Goal: Feedback & Contribution: Contribute content

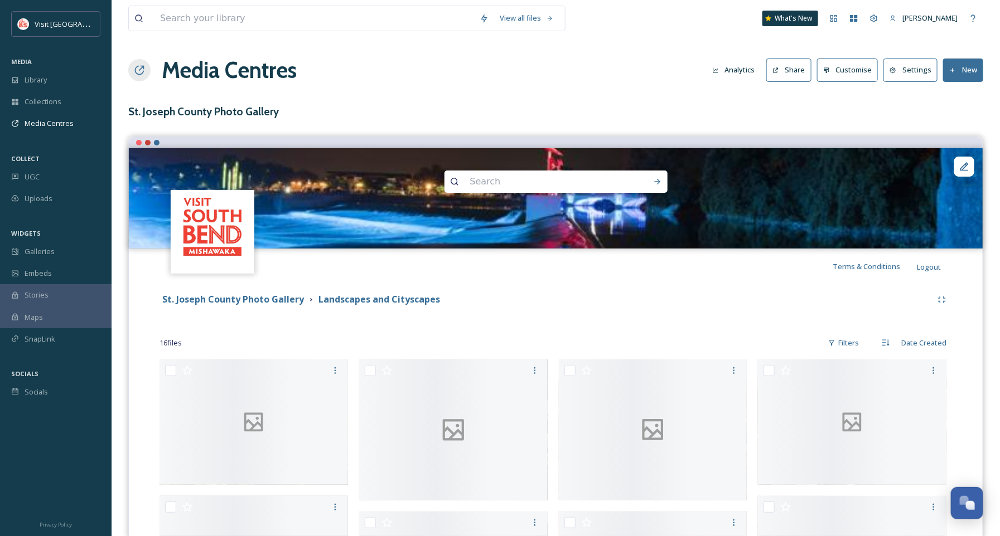
scroll to position [169, 0]
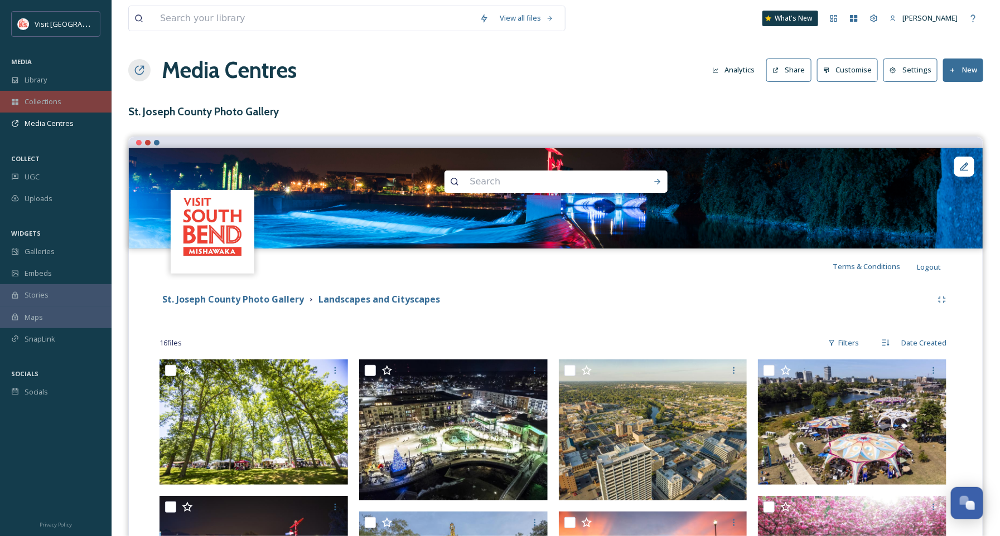
click at [71, 103] on div "Collections" at bounding box center [55, 102] width 111 height 22
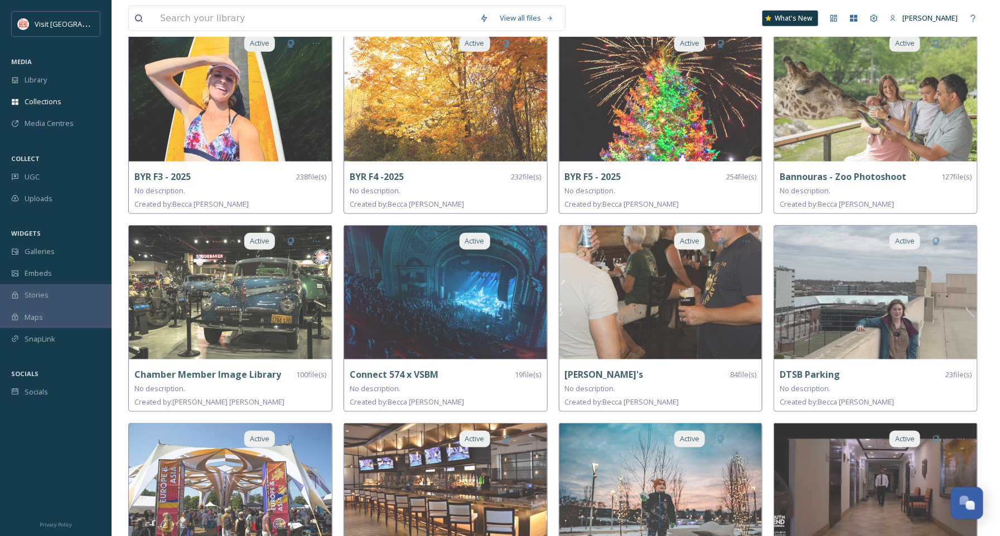
scroll to position [292, 0]
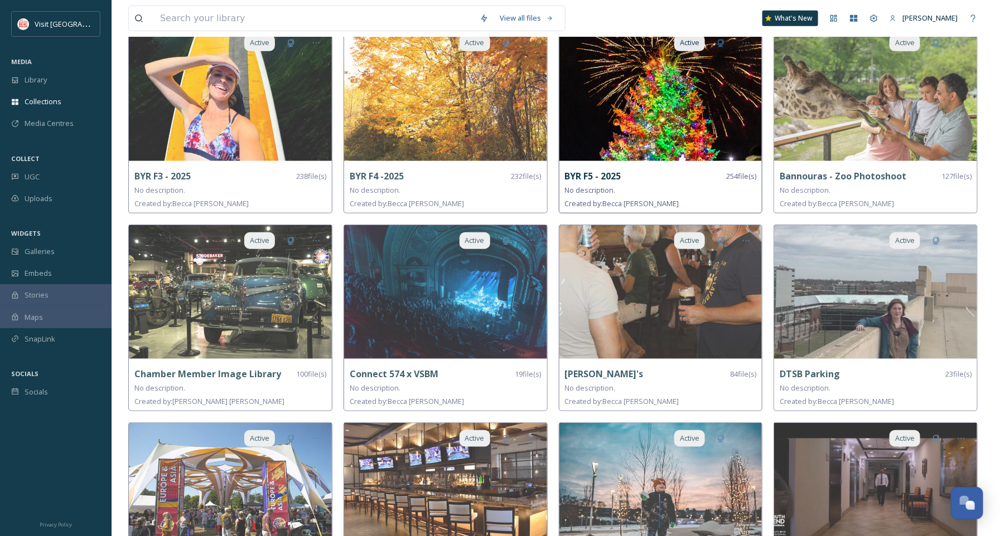
click at [691, 148] on img at bounding box center [660, 94] width 203 height 134
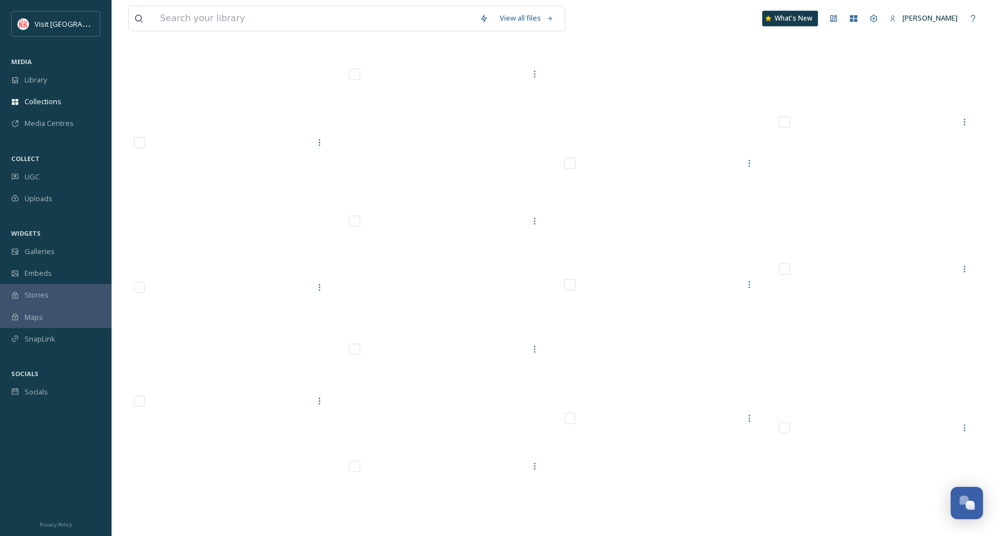
scroll to position [13498, 0]
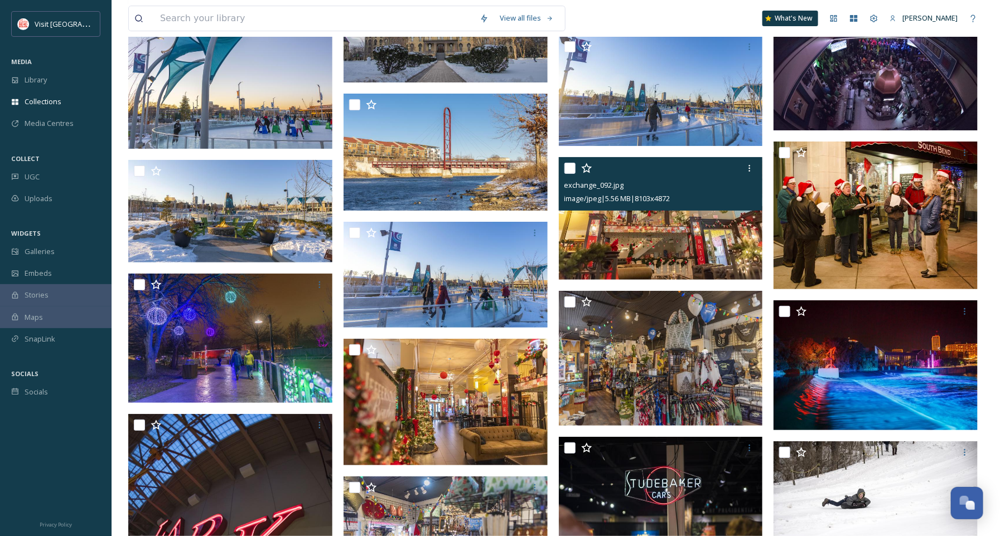
click at [682, 226] on img at bounding box center [661, 218] width 204 height 123
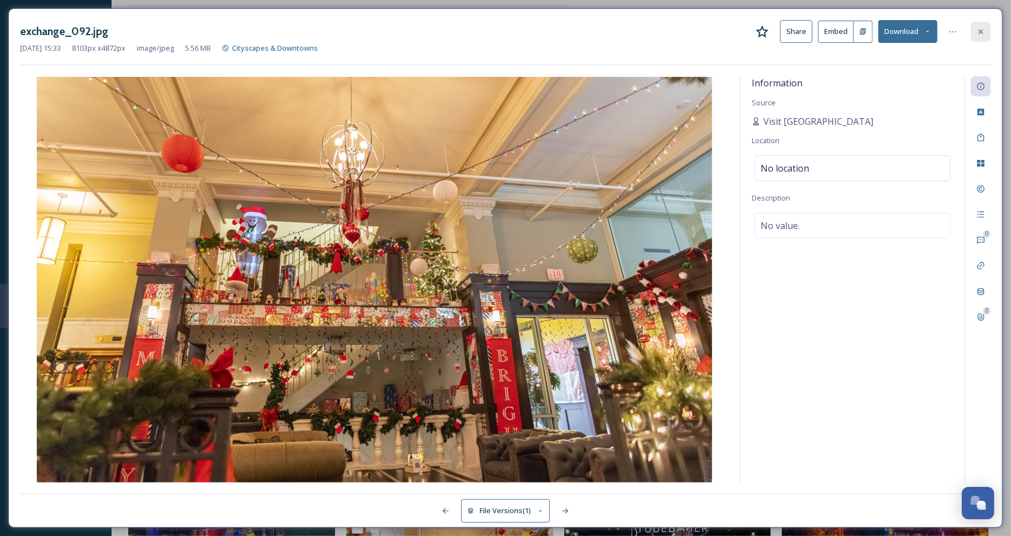
click at [982, 32] on icon at bounding box center [980, 31] width 4 height 4
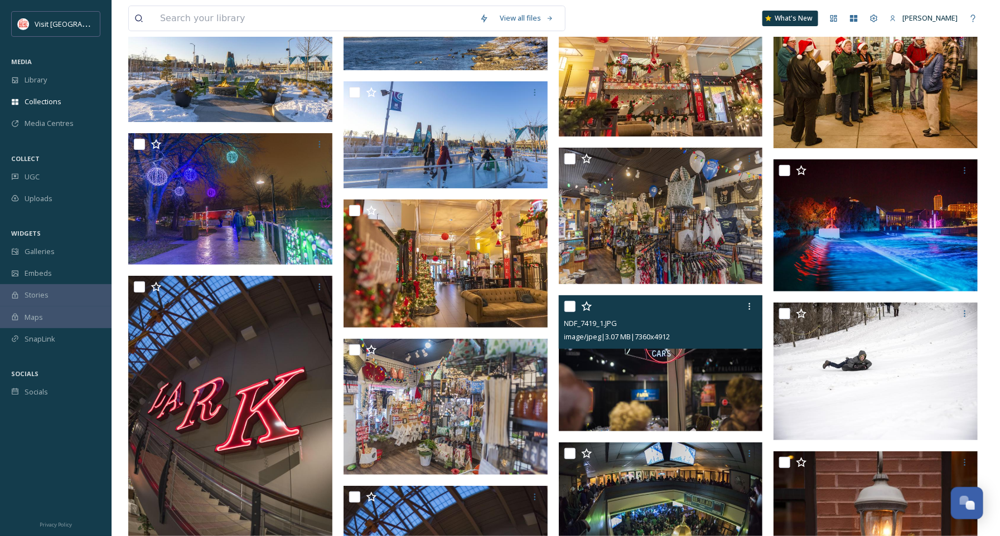
scroll to position [13830, 0]
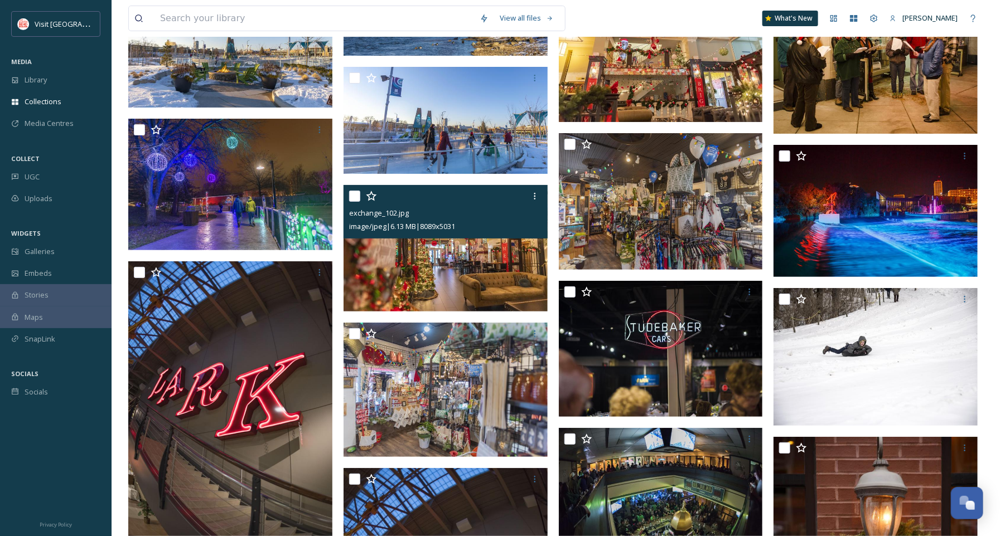
click at [460, 278] on img at bounding box center [445, 248] width 204 height 127
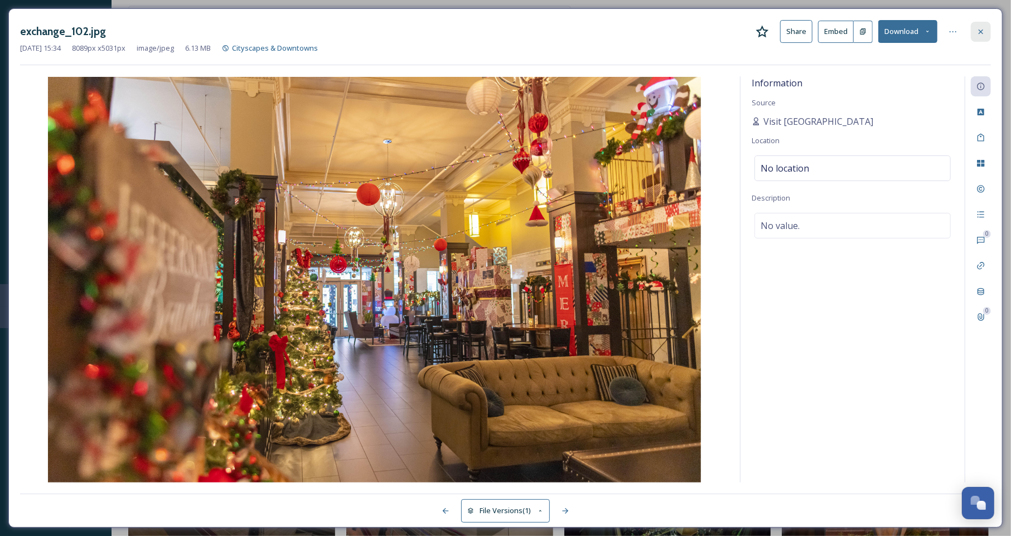
click at [988, 32] on div at bounding box center [981, 32] width 20 height 20
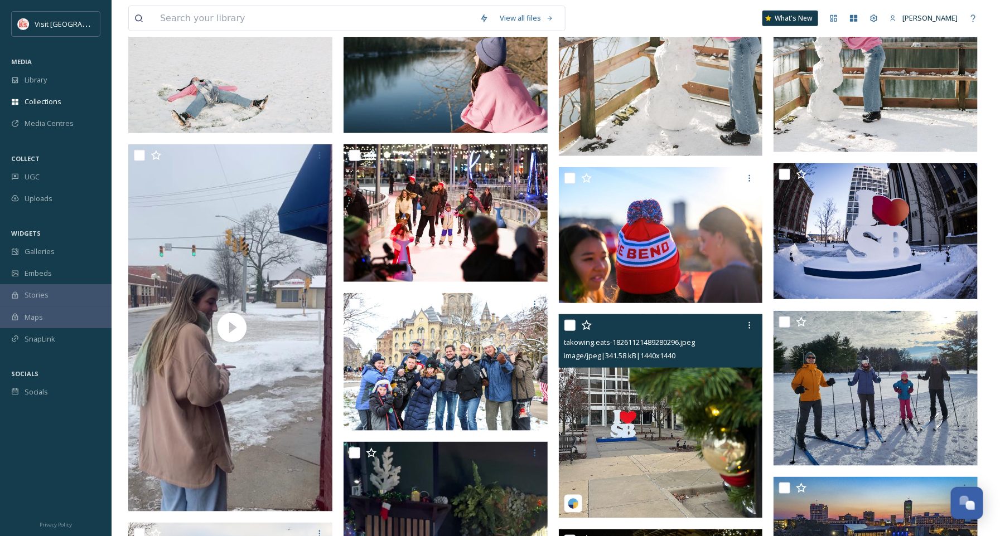
scroll to position [335, 0]
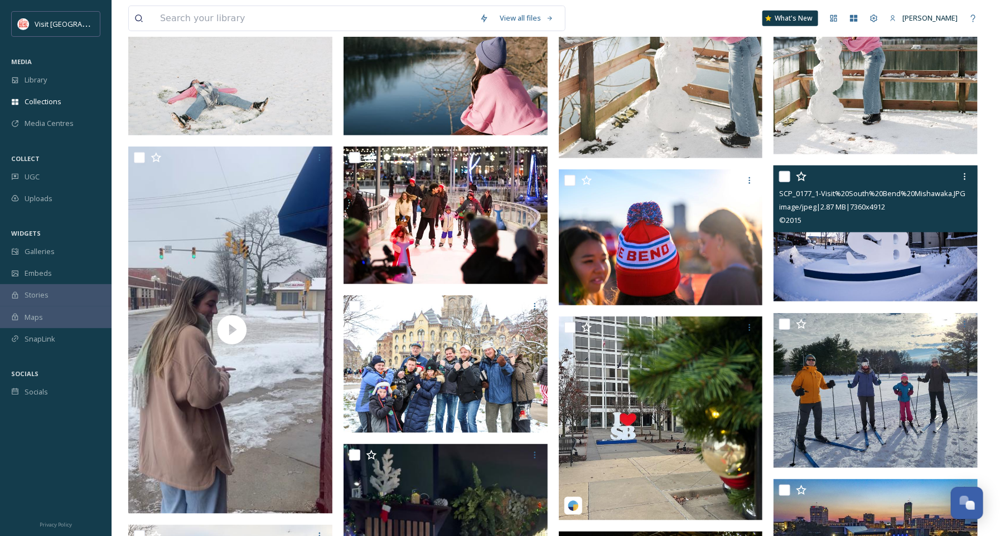
click at [906, 238] on img at bounding box center [875, 234] width 204 height 136
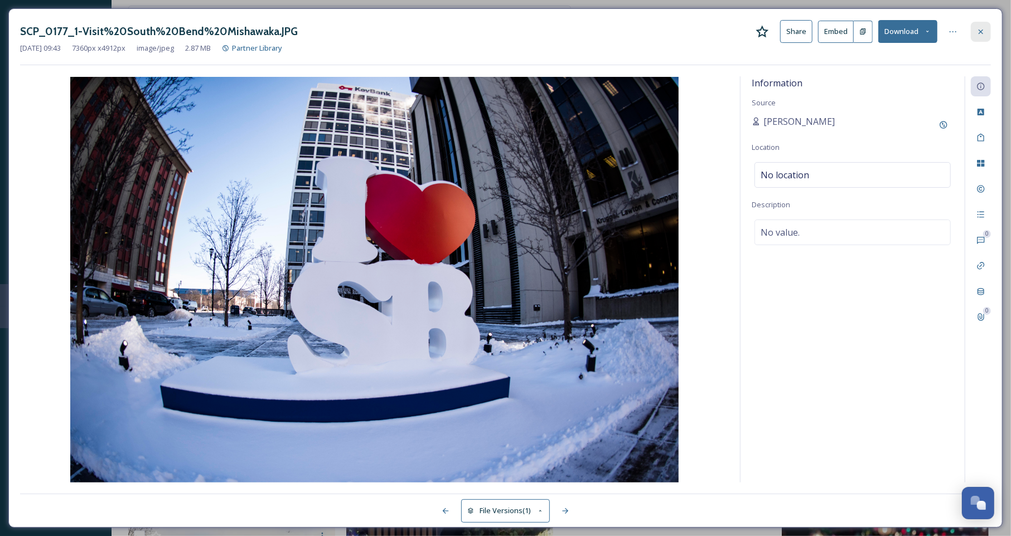
click at [985, 30] on icon at bounding box center [980, 31] width 9 height 9
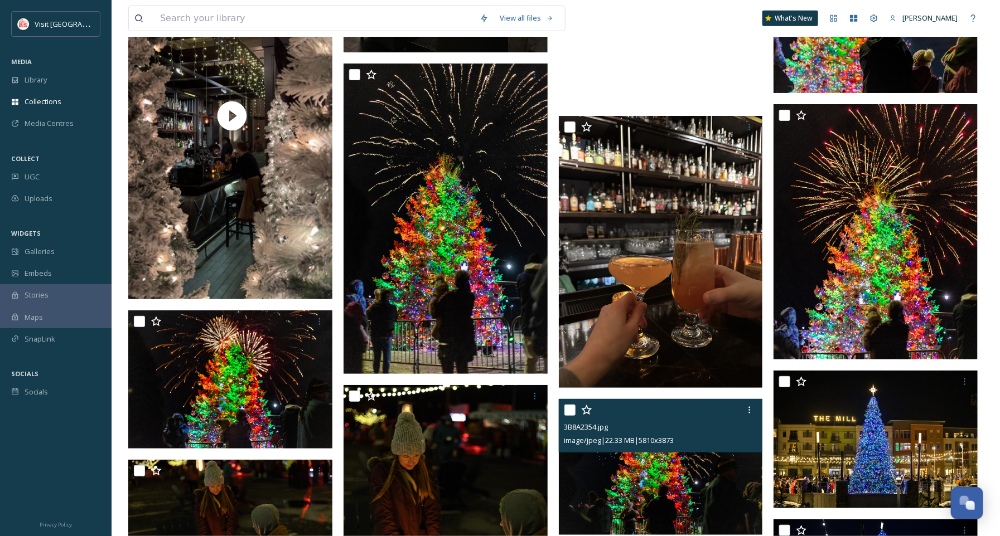
scroll to position [2406, 0]
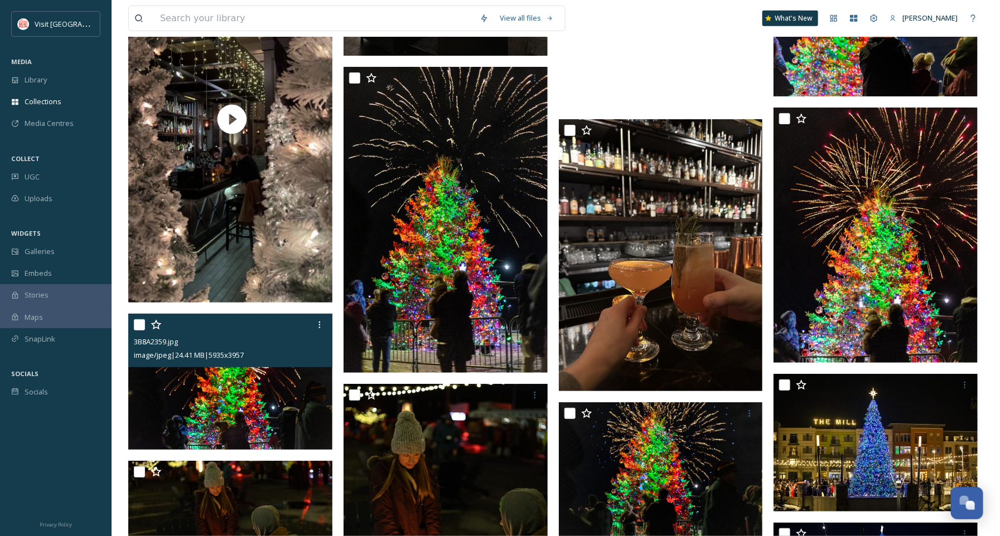
click at [260, 430] on img at bounding box center [230, 382] width 204 height 136
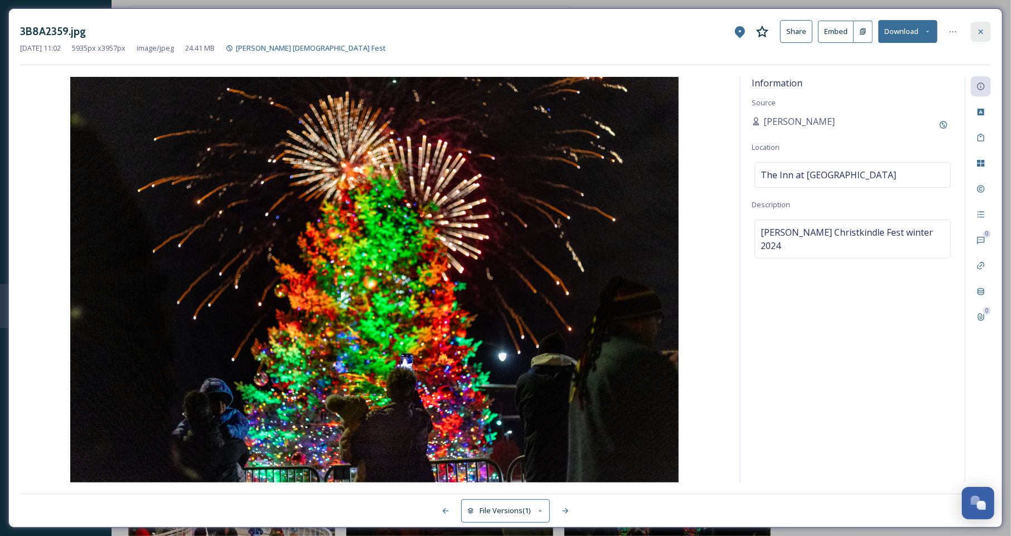
click at [986, 36] on div at bounding box center [981, 32] width 20 height 20
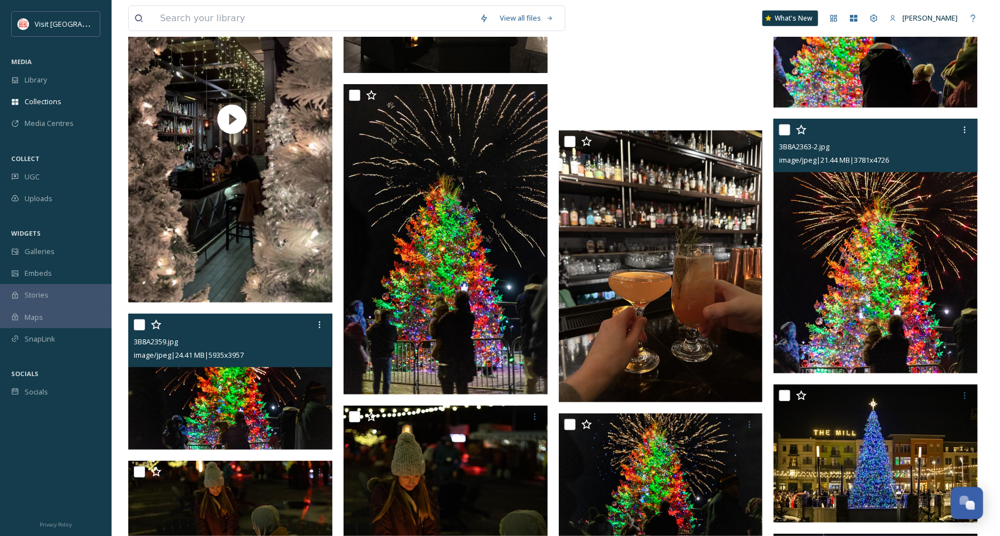
click at [894, 308] on img at bounding box center [875, 246] width 204 height 255
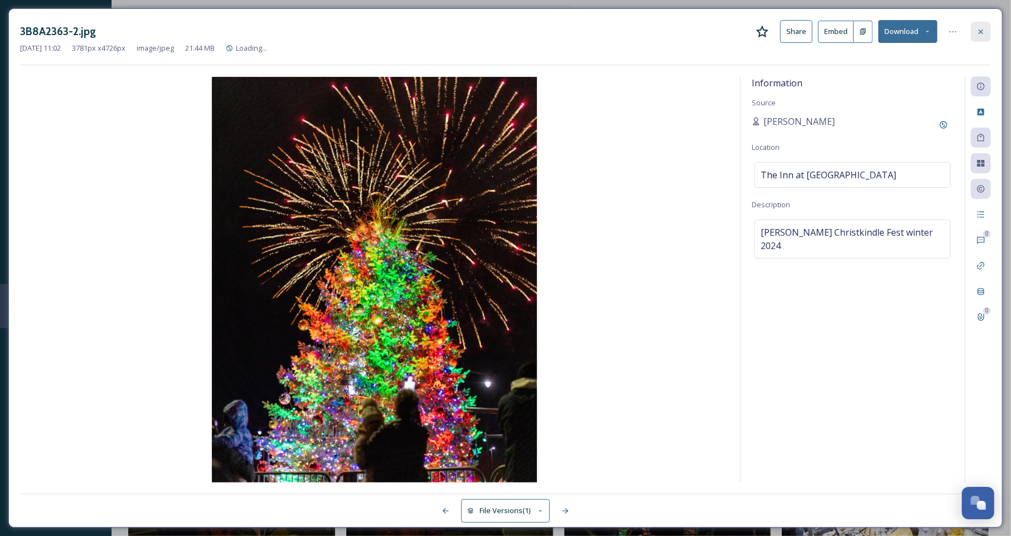
click at [982, 39] on div at bounding box center [981, 32] width 20 height 20
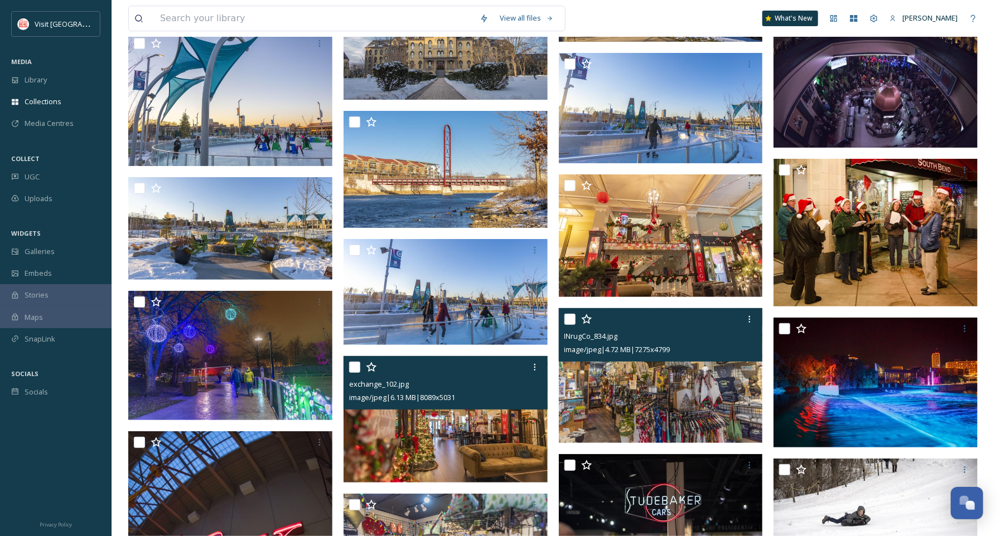
scroll to position [13560, 0]
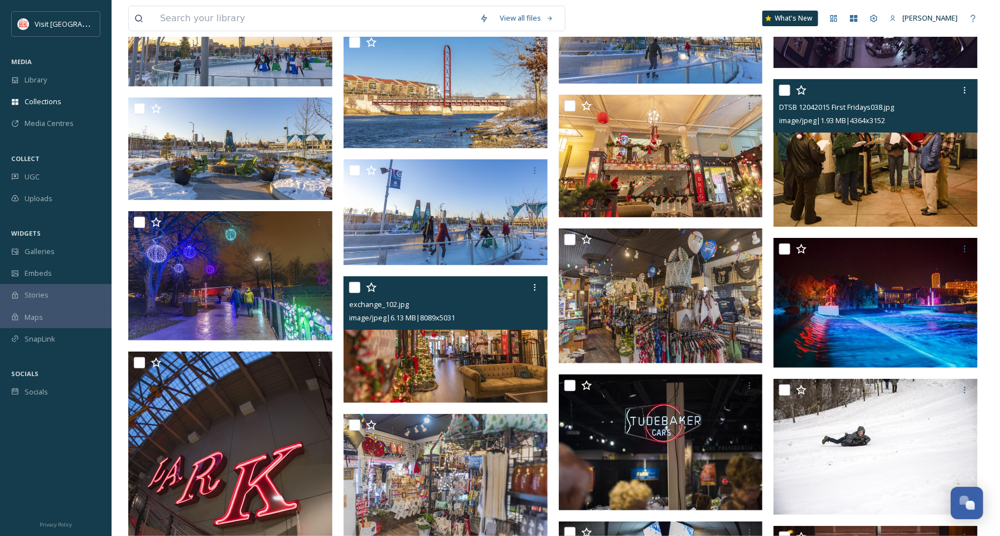
click at [853, 174] on img at bounding box center [875, 153] width 204 height 148
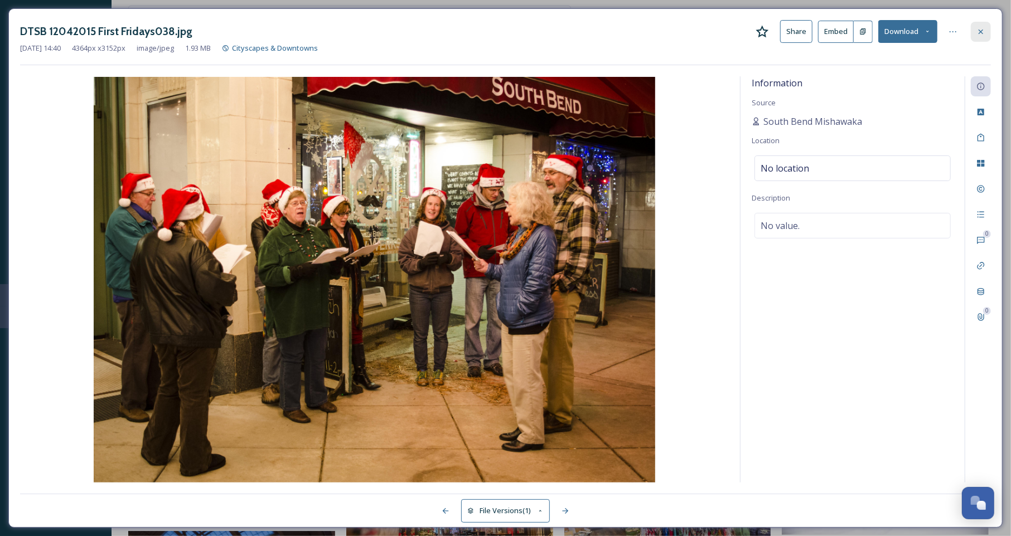
click at [979, 22] on div at bounding box center [981, 32] width 20 height 20
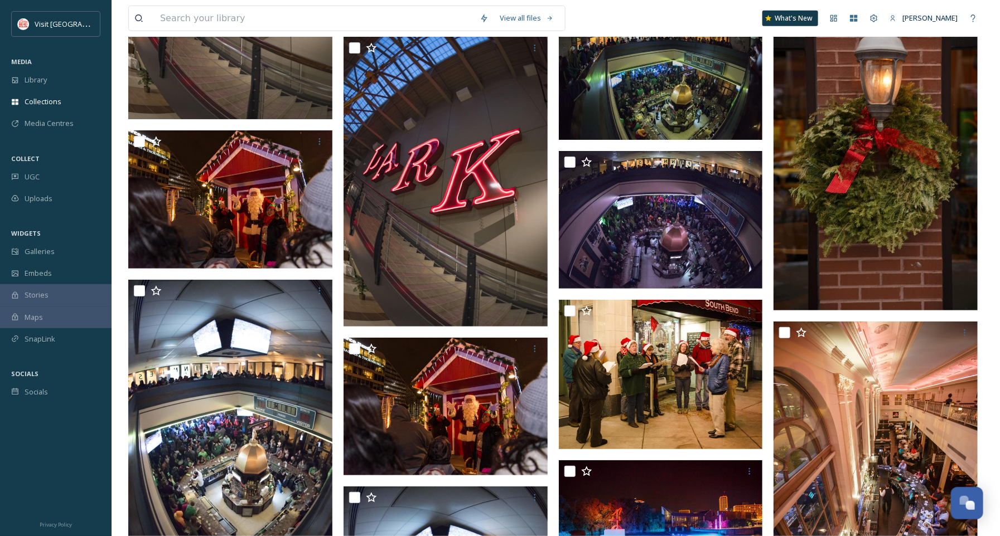
scroll to position [14255, 0]
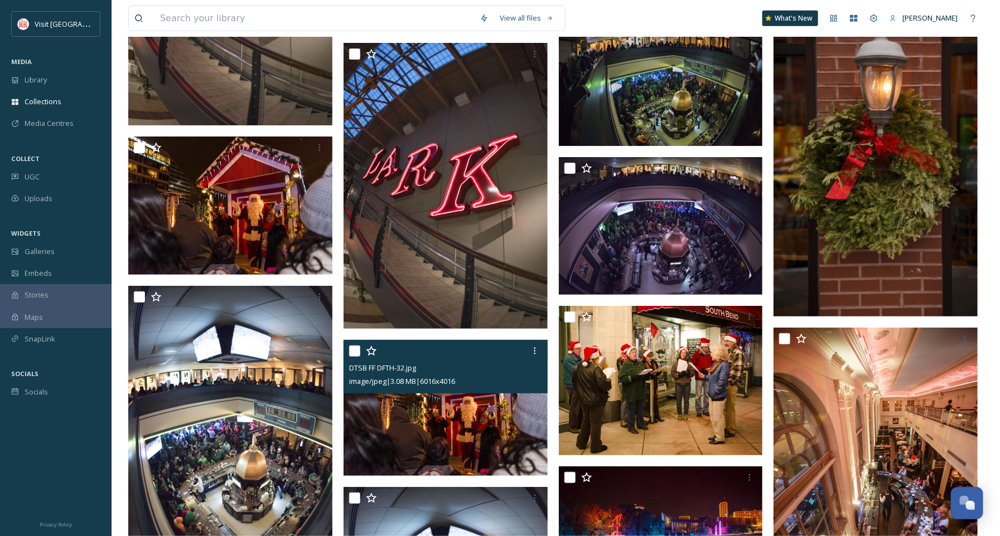
click at [480, 420] on img at bounding box center [445, 408] width 204 height 136
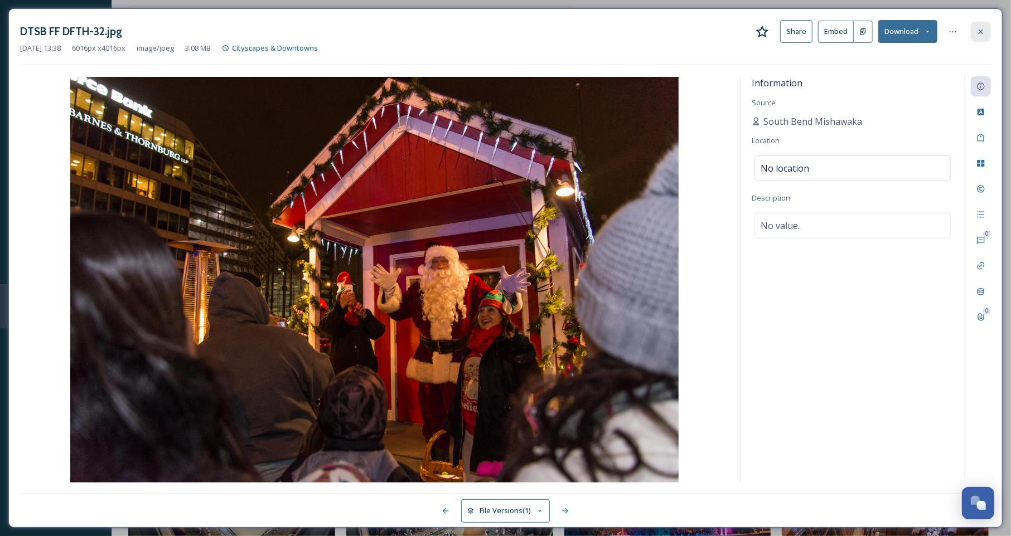
click at [981, 35] on icon at bounding box center [980, 31] width 9 height 9
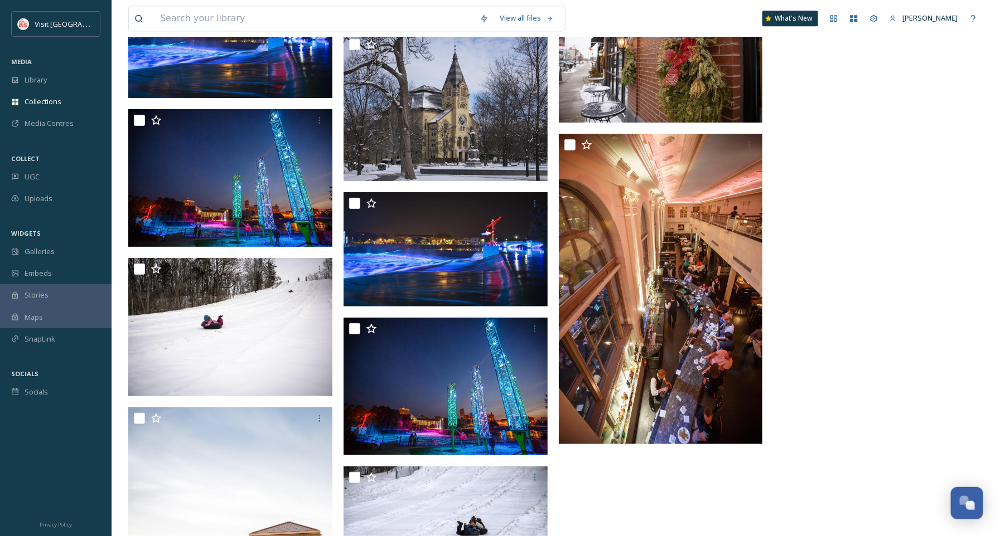
scroll to position [15020, 0]
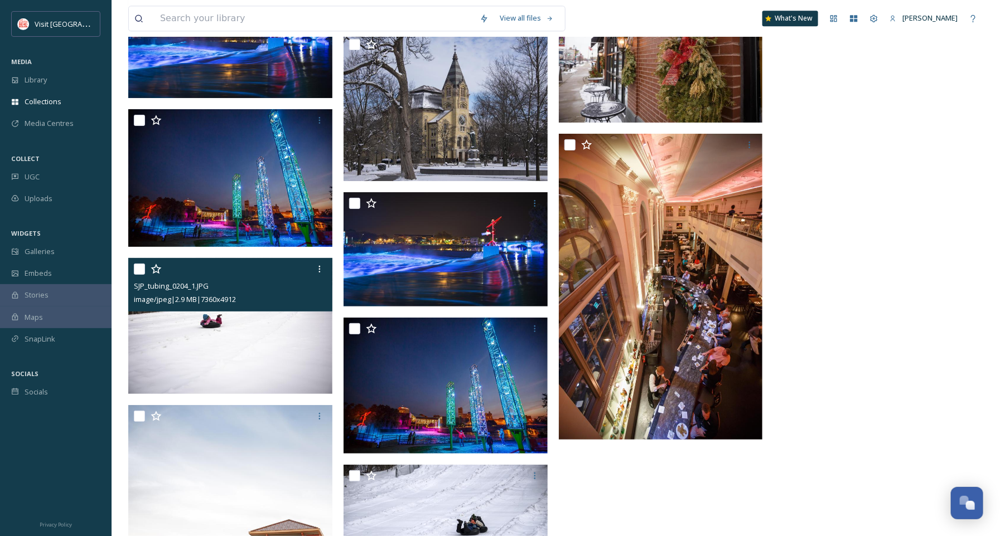
click at [271, 363] on img at bounding box center [230, 326] width 204 height 136
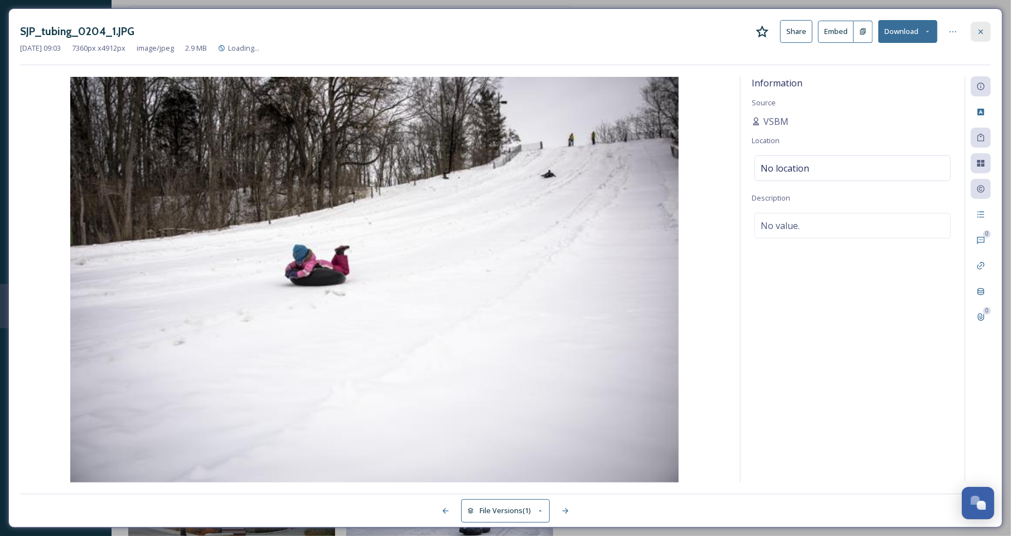
click at [983, 30] on icon at bounding box center [980, 31] width 9 height 9
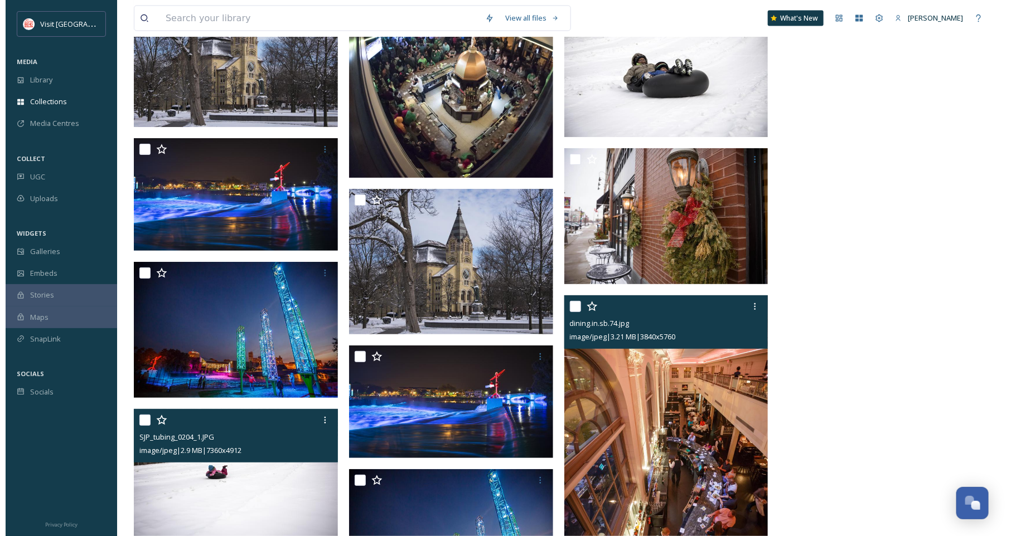
scroll to position [14652, 0]
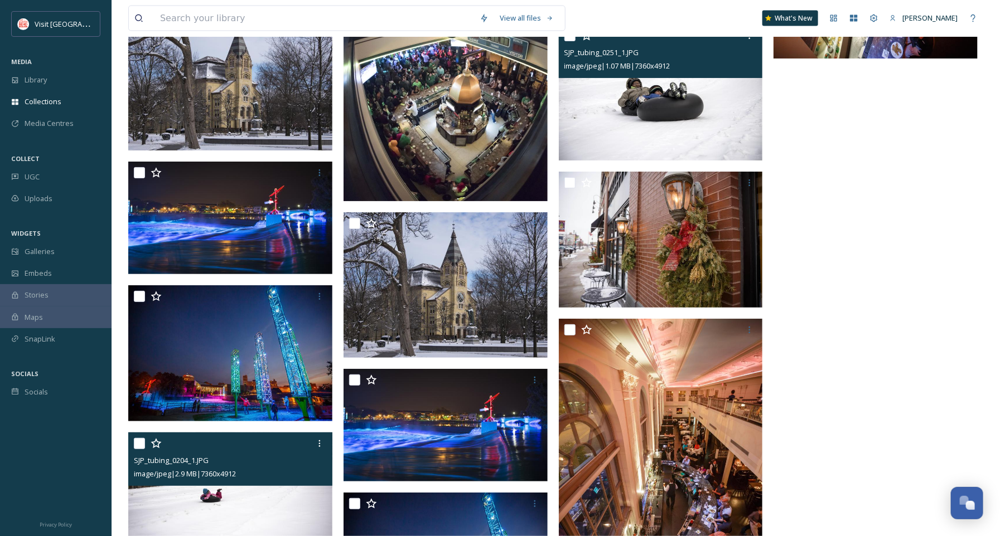
click at [628, 124] on img at bounding box center [661, 93] width 204 height 136
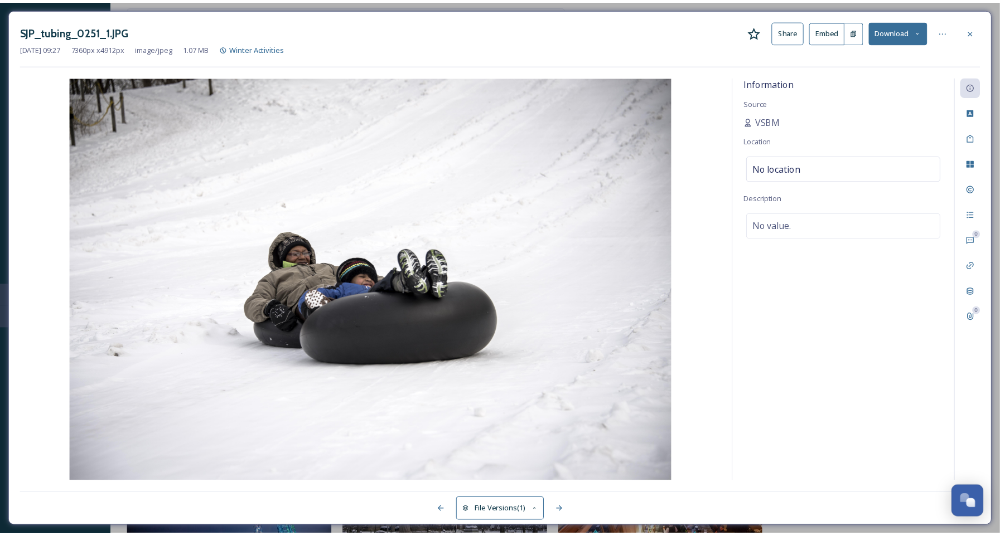
scroll to position [14840, 0]
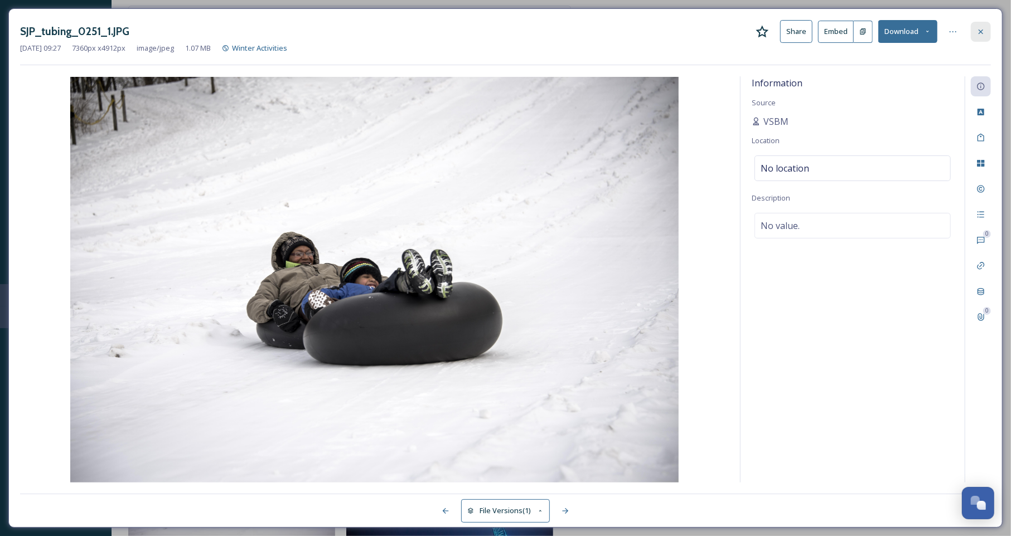
click at [978, 30] on icon at bounding box center [980, 31] width 9 height 9
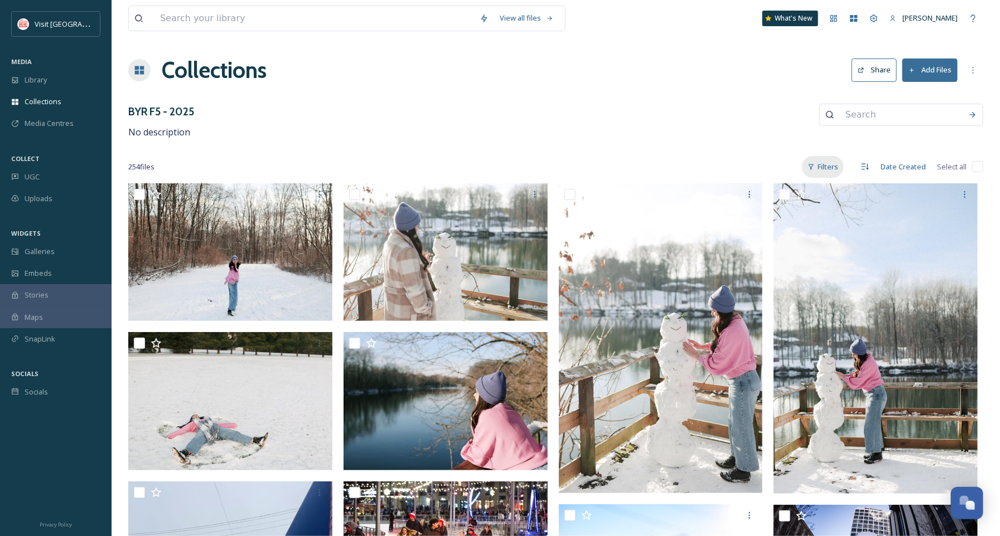
click at [835, 162] on div "Filters" at bounding box center [823, 167] width 42 height 22
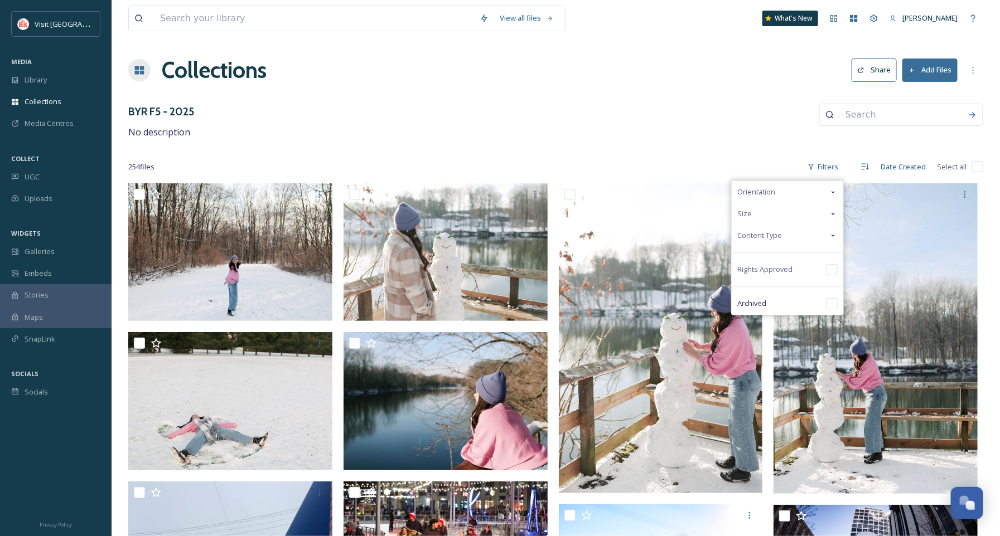
click at [780, 231] on span "Content Type" at bounding box center [759, 235] width 45 height 11
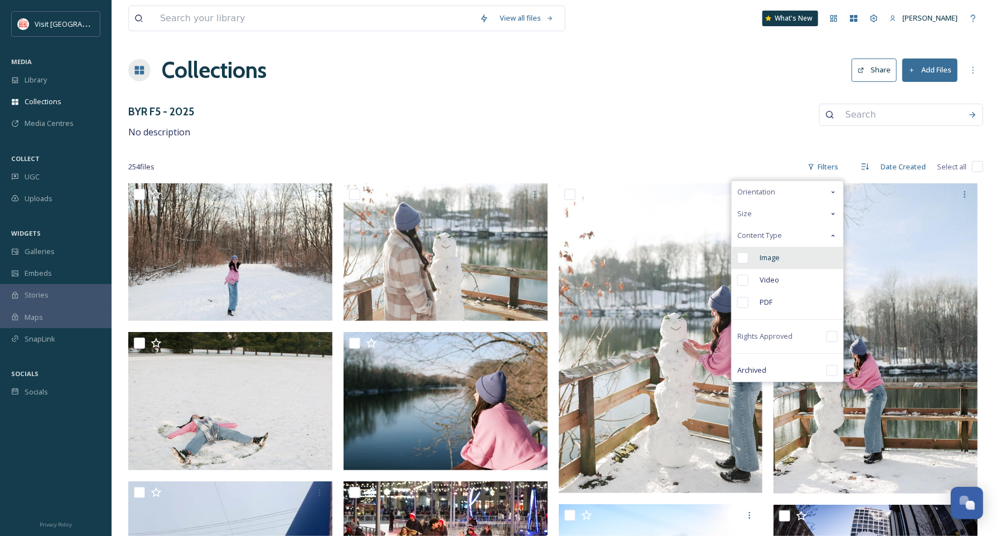
click at [765, 260] on span "Image" at bounding box center [769, 258] width 20 height 11
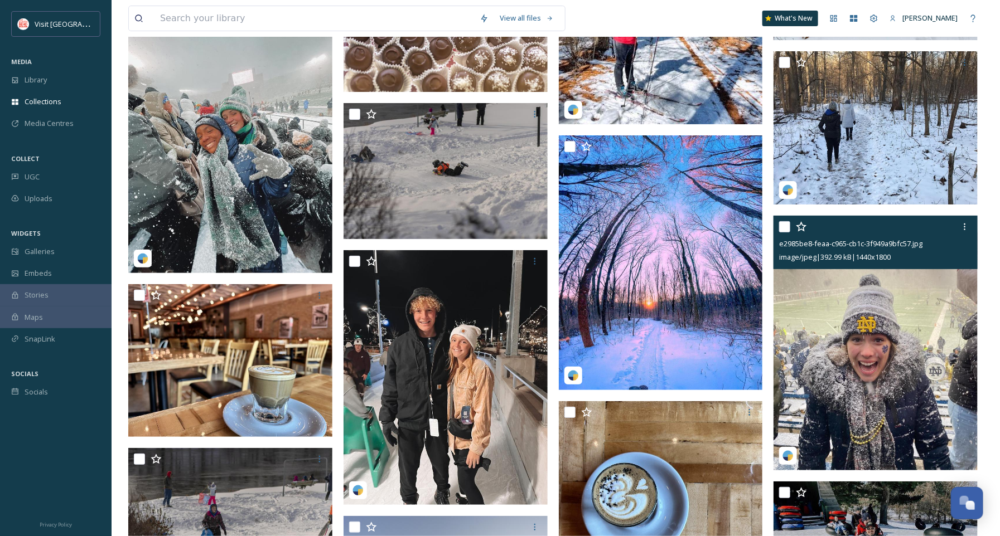
scroll to position [3971, 0]
click at [824, 356] on img at bounding box center [875, 343] width 204 height 255
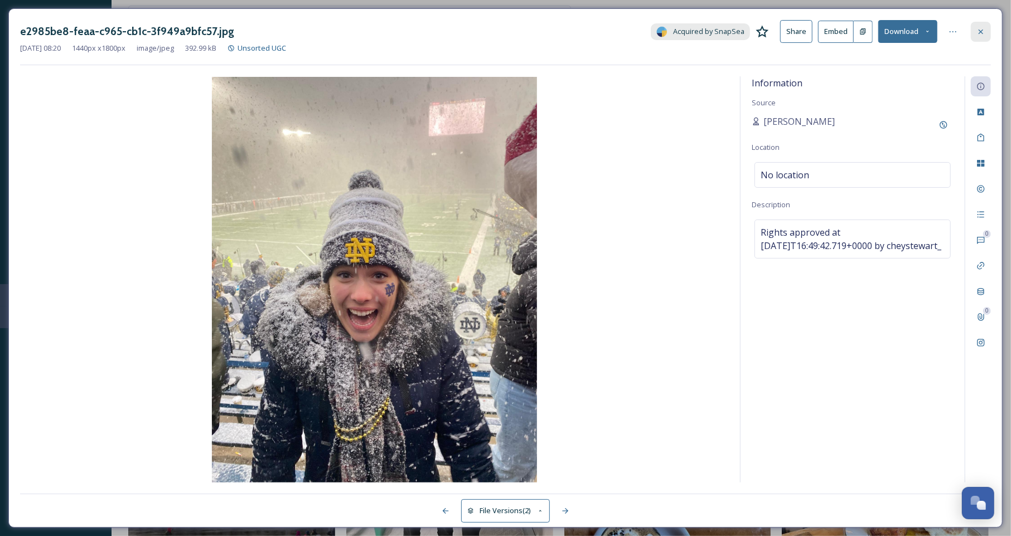
click at [983, 37] on div at bounding box center [981, 32] width 20 height 20
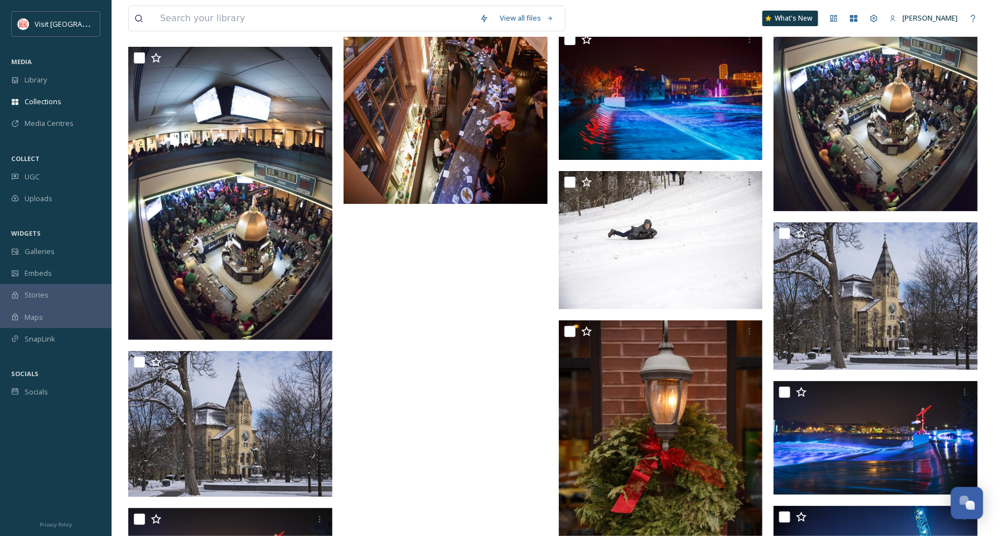
scroll to position [7665, 0]
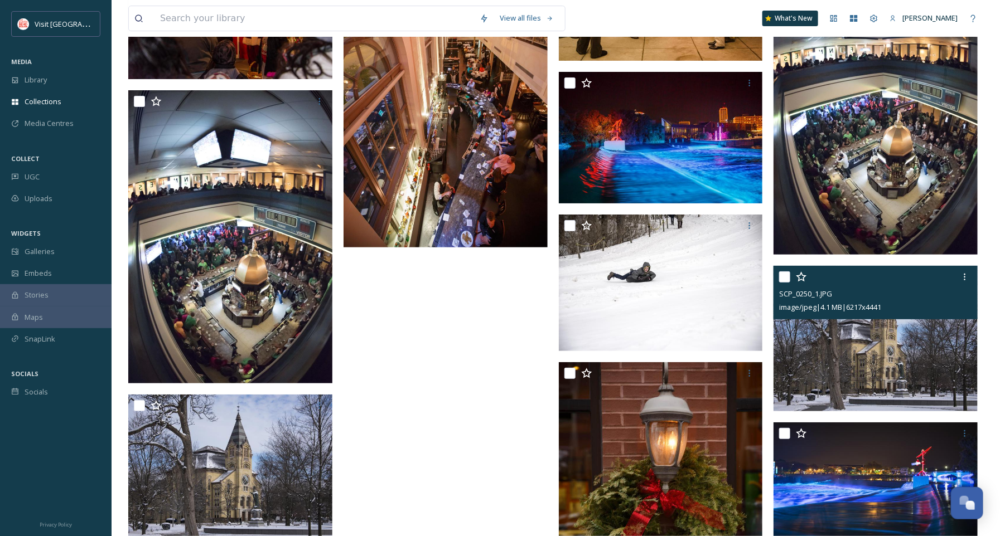
click at [885, 357] on img at bounding box center [875, 339] width 204 height 146
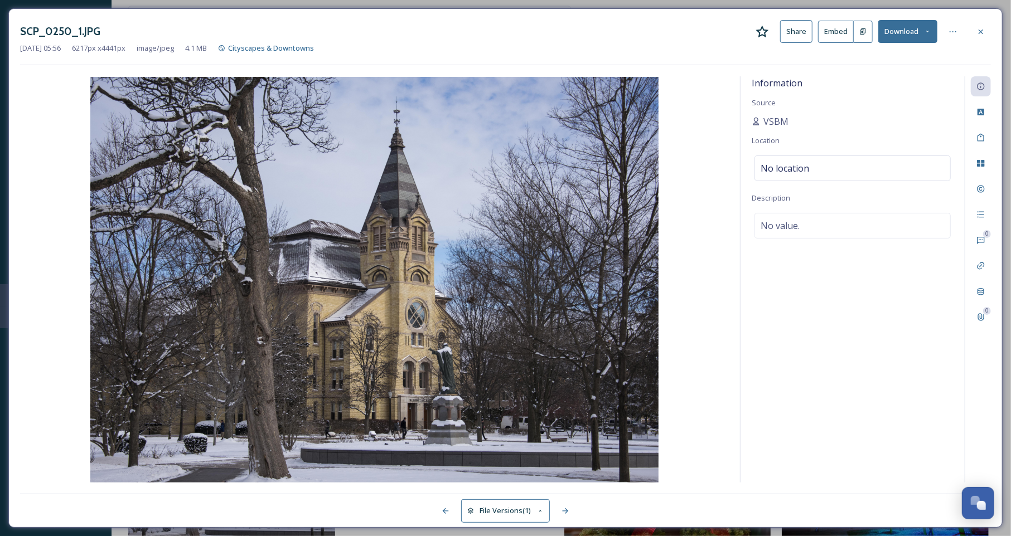
click at [989, 20] on div "SCP_0250_1.JPG Share Embed Download" at bounding box center [505, 31] width 971 height 23
click at [981, 28] on icon at bounding box center [980, 31] width 9 height 9
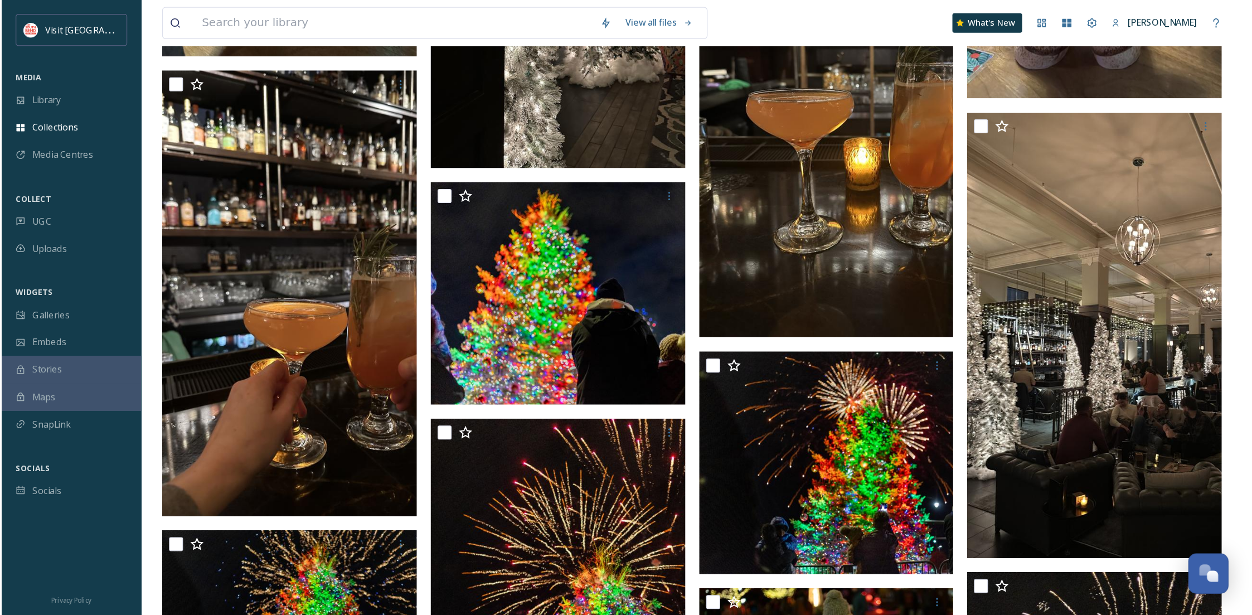
scroll to position [1505, 0]
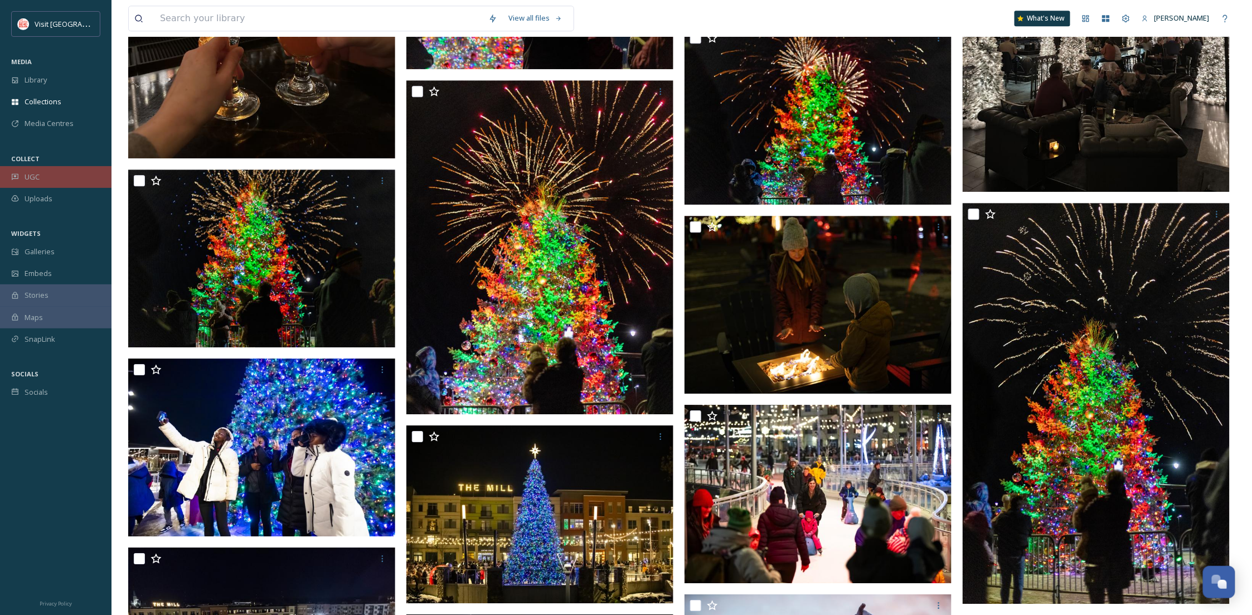
click at [60, 182] on div "UGC" at bounding box center [55, 177] width 111 height 22
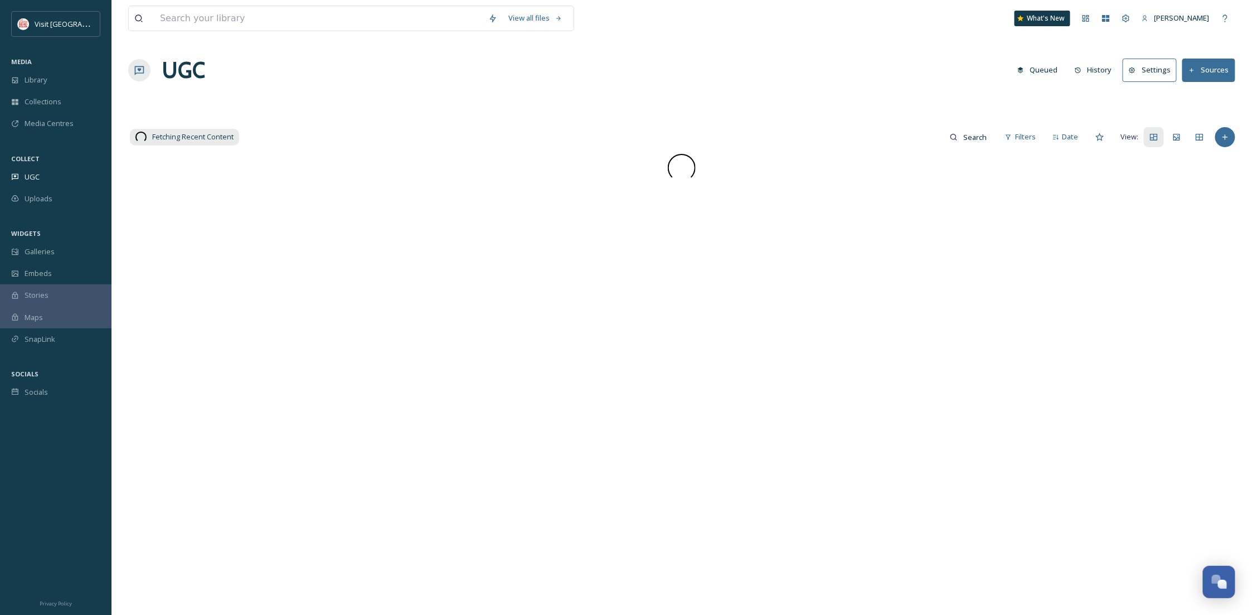
click at [1208, 71] on button "Sources" at bounding box center [1208, 70] width 53 height 23
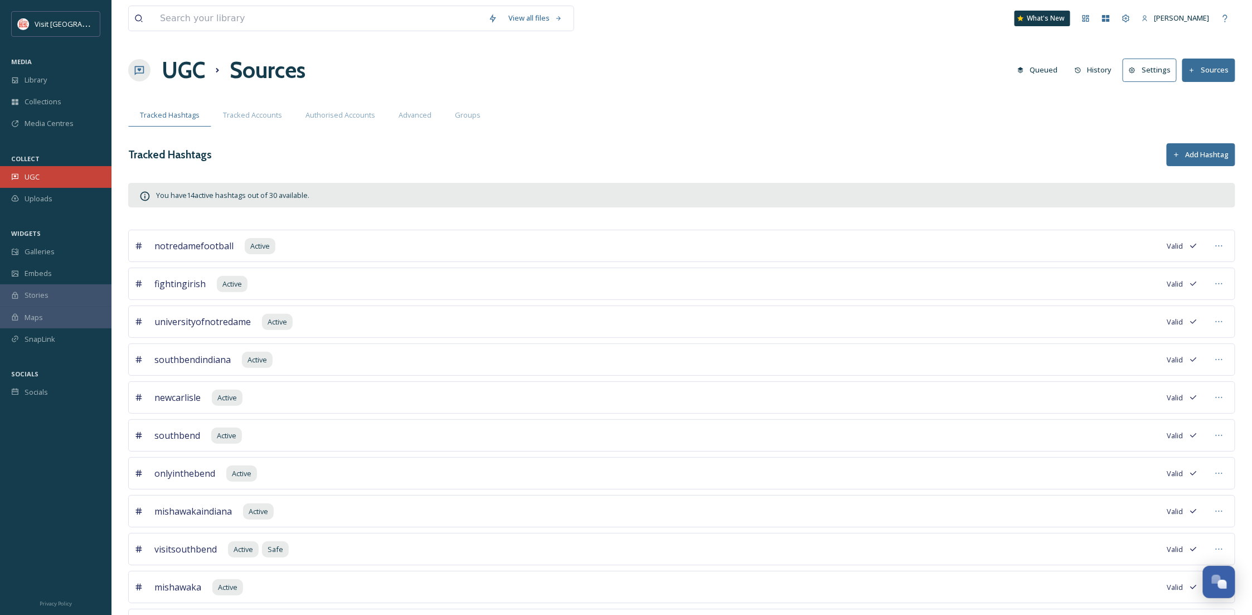
click at [54, 172] on div "UGC" at bounding box center [55, 177] width 111 height 22
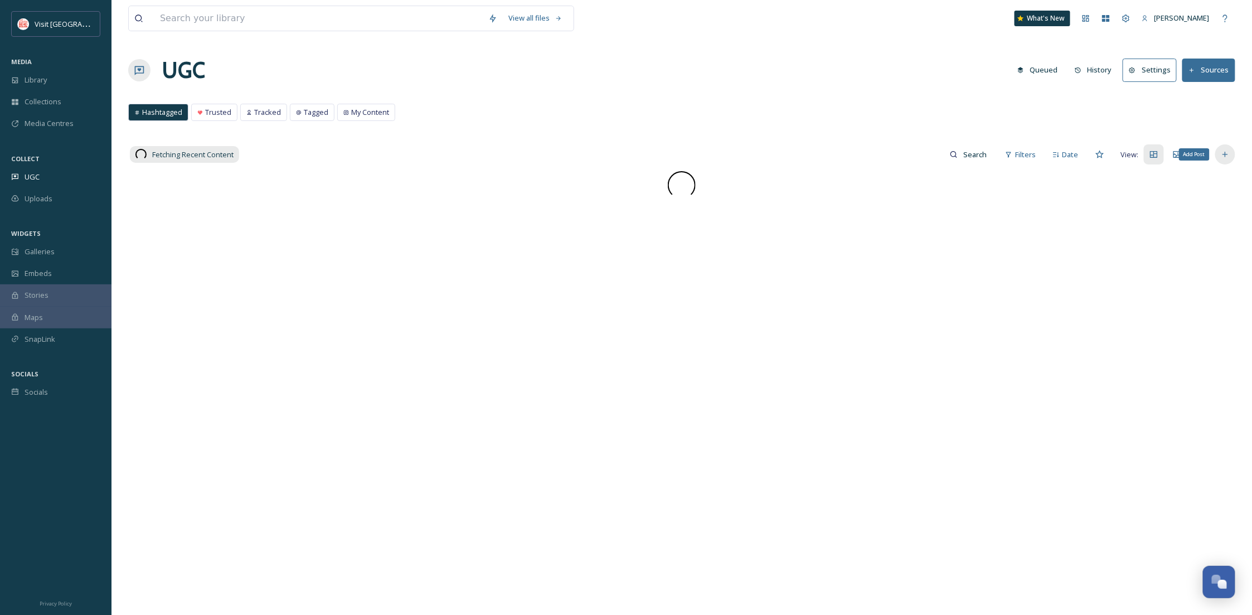
click at [1229, 157] on icon at bounding box center [1225, 154] width 9 height 9
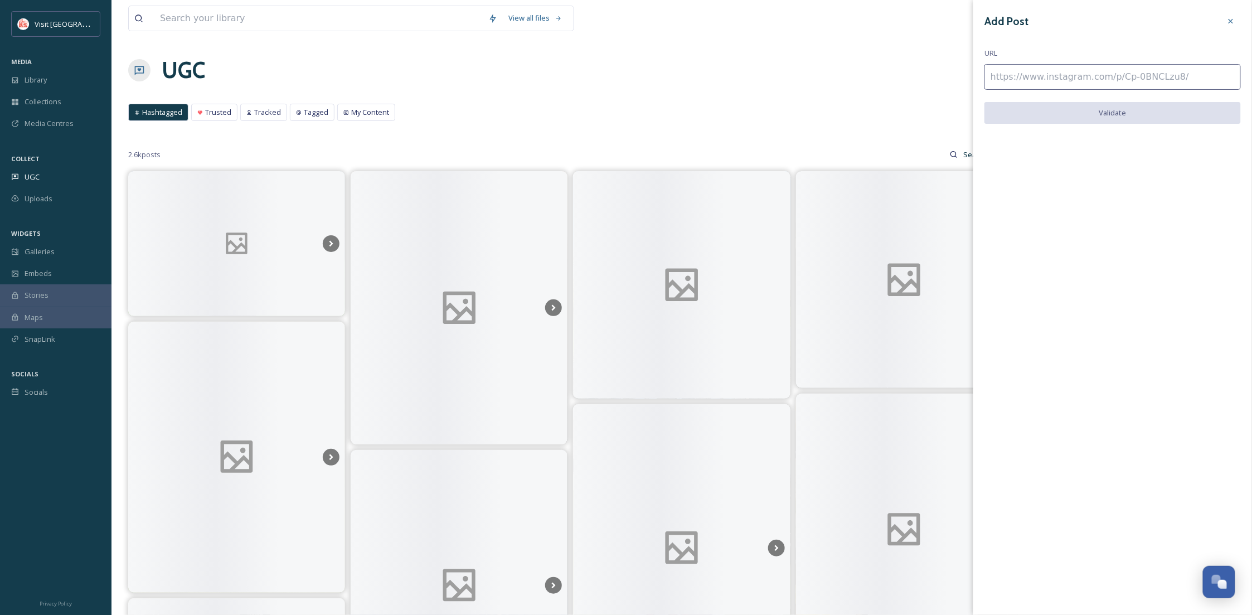
click at [1040, 72] on input at bounding box center [1113, 77] width 256 height 26
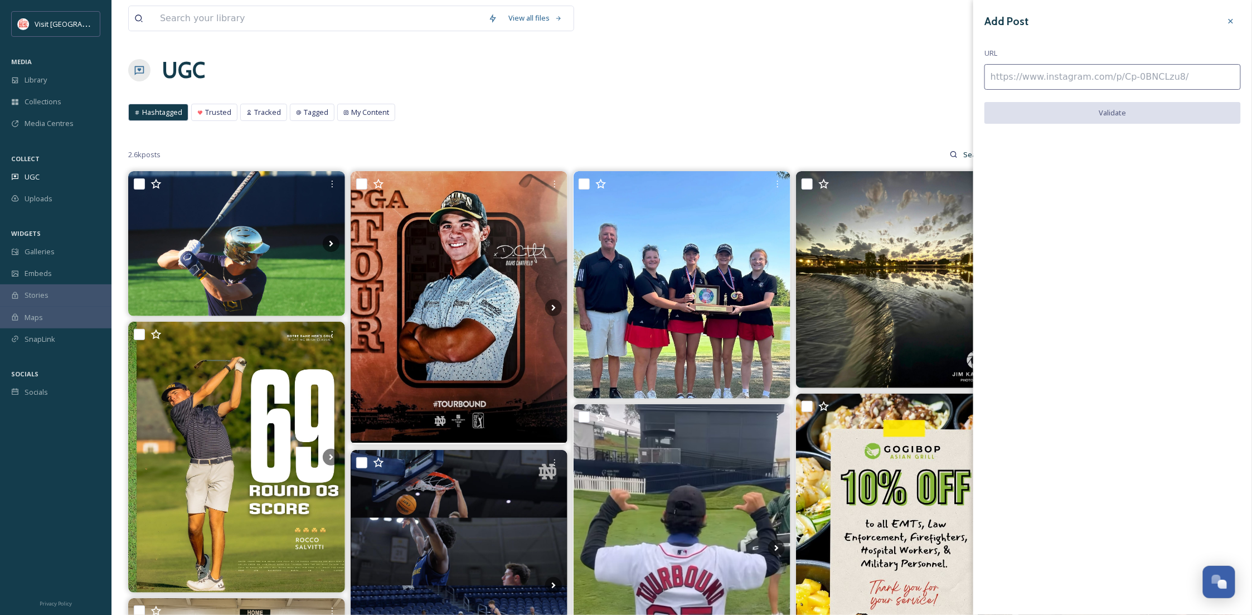
drag, startPoint x: 1040, startPoint y: 72, endPoint x: 1015, endPoint y: 80, distance: 26.1
paste input "[URL][DOMAIN_NAME]"
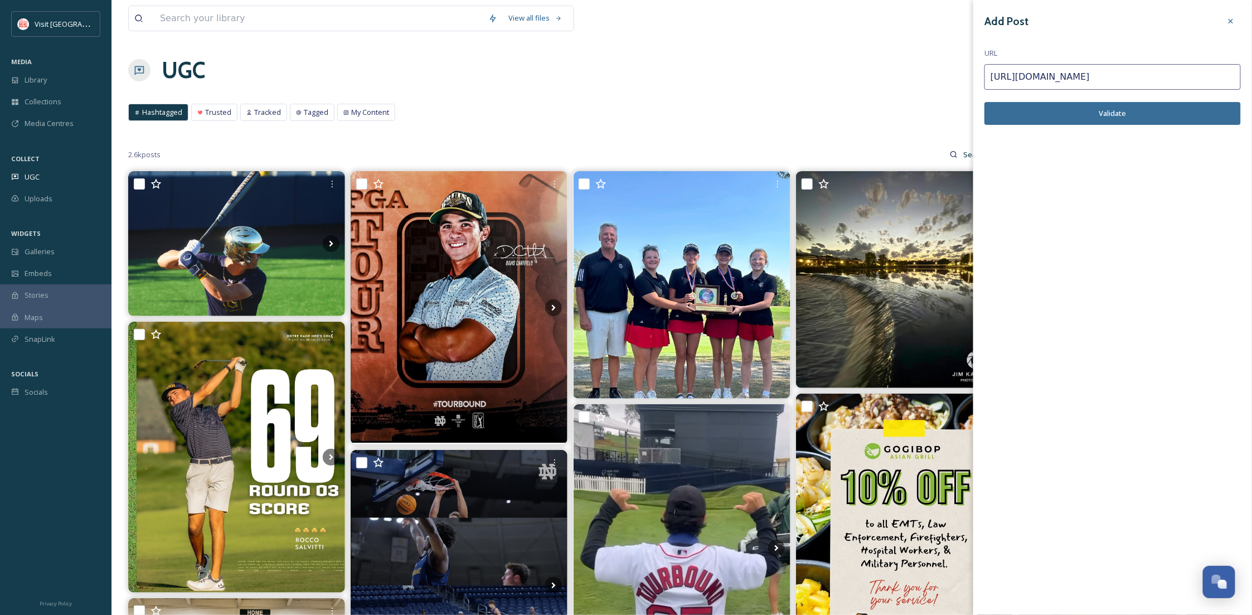
type input "[URL][DOMAIN_NAME]"
click at [1075, 111] on button "Validate" at bounding box center [1113, 113] width 256 height 23
click at [1108, 113] on button "Add Post" at bounding box center [1113, 113] width 256 height 23
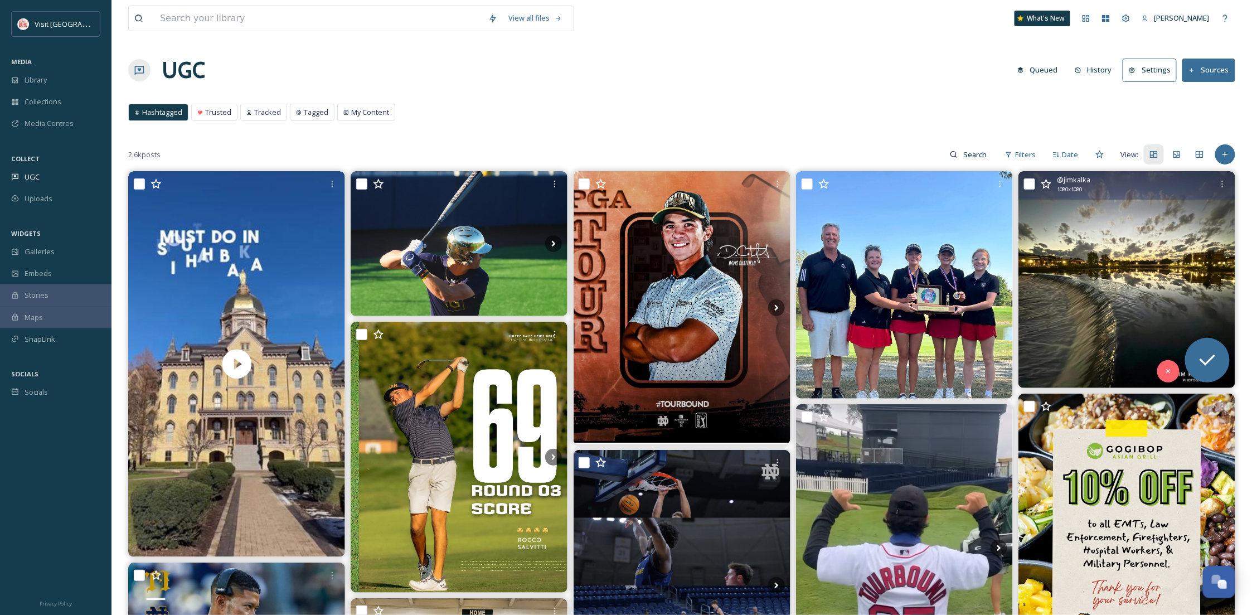
click at [1079, 280] on img at bounding box center [1127, 279] width 217 height 217
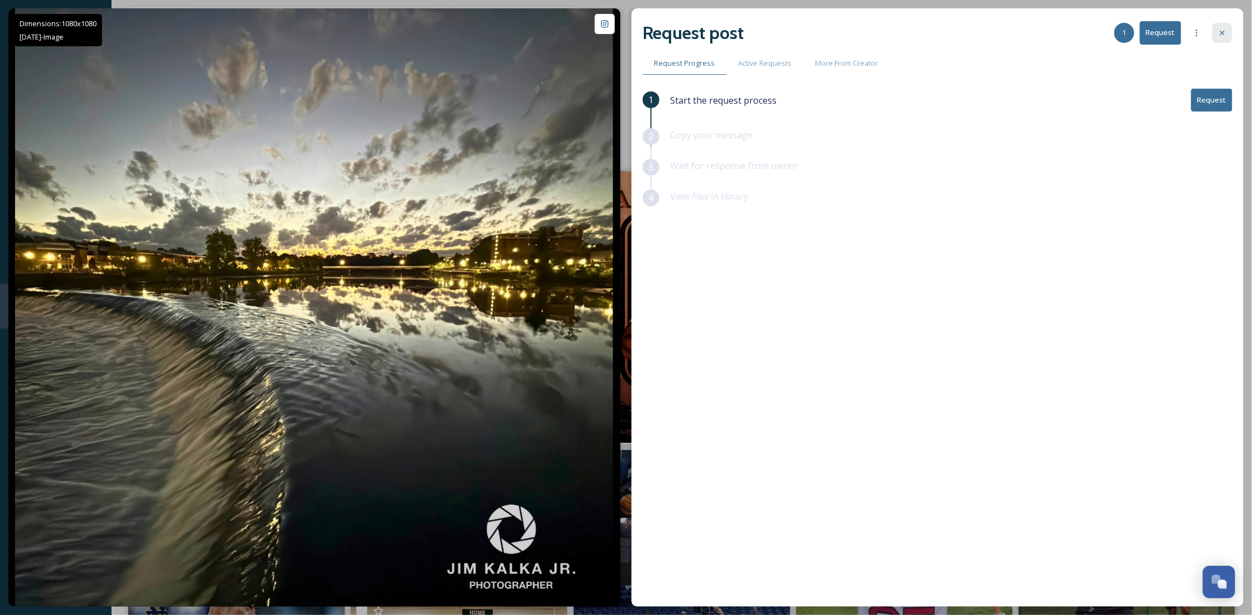
click at [1215, 31] on div at bounding box center [1223, 33] width 20 height 20
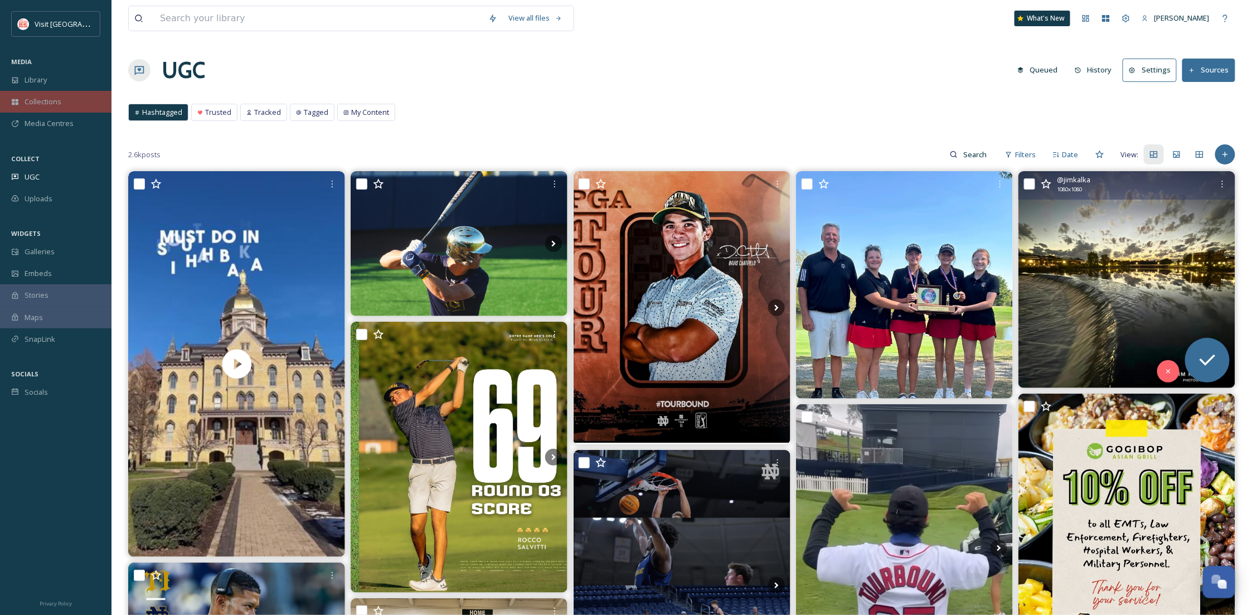
click at [51, 106] on span "Collections" at bounding box center [43, 101] width 37 height 11
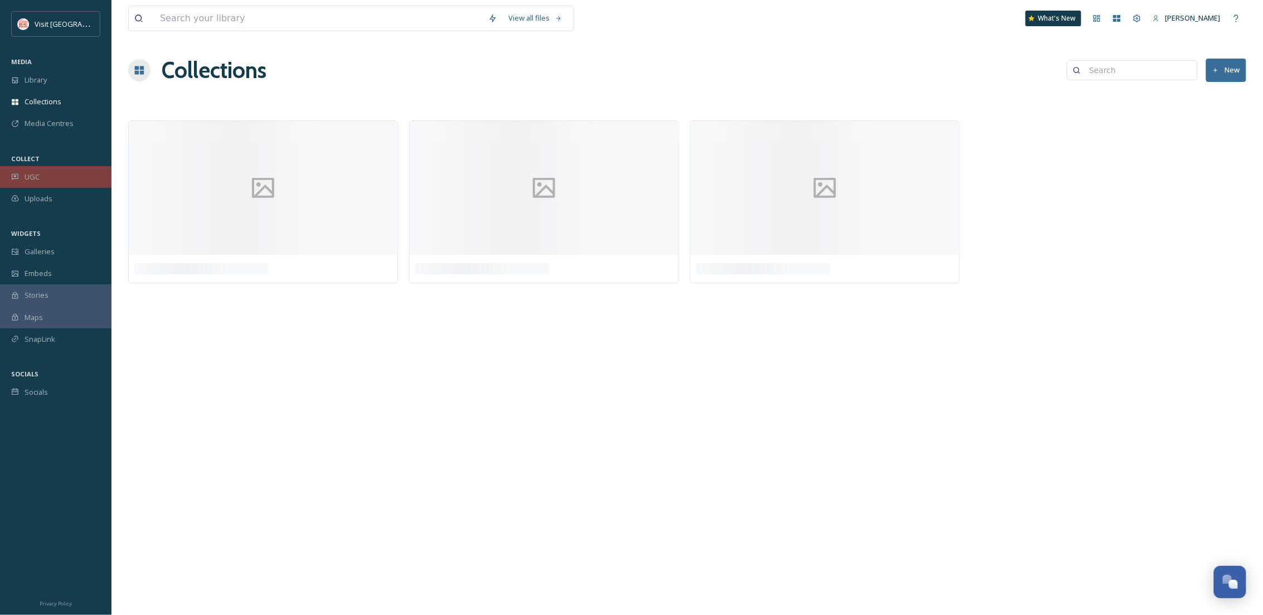
click at [48, 179] on div "UGC" at bounding box center [55, 177] width 111 height 22
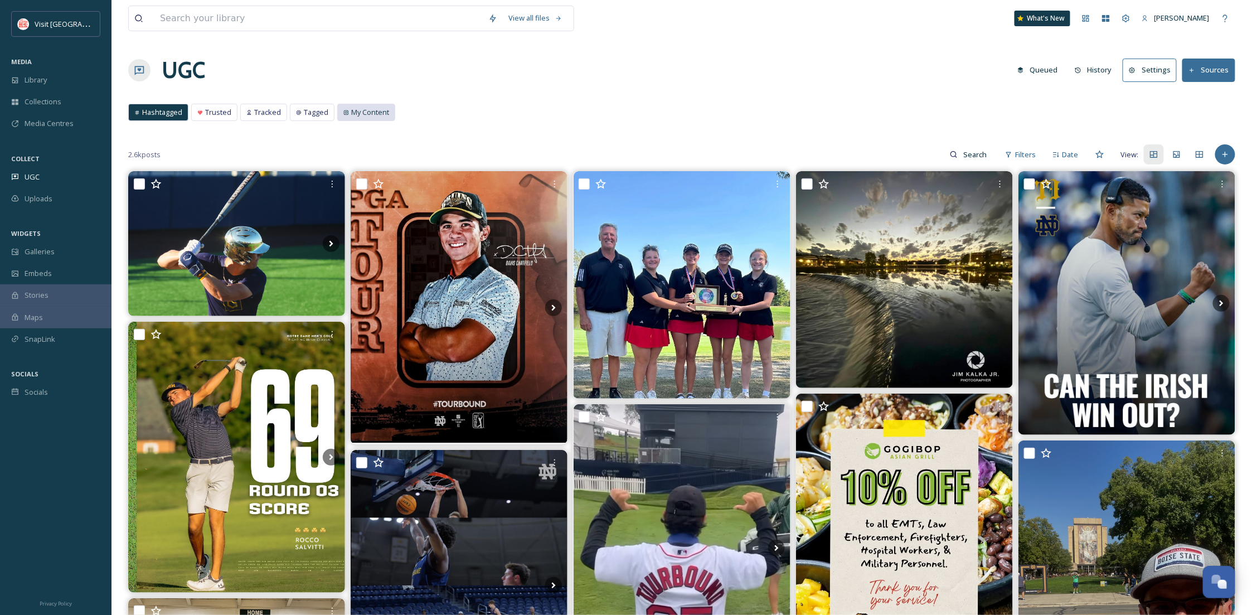
click at [364, 119] on div "My Content" at bounding box center [366, 112] width 57 height 16
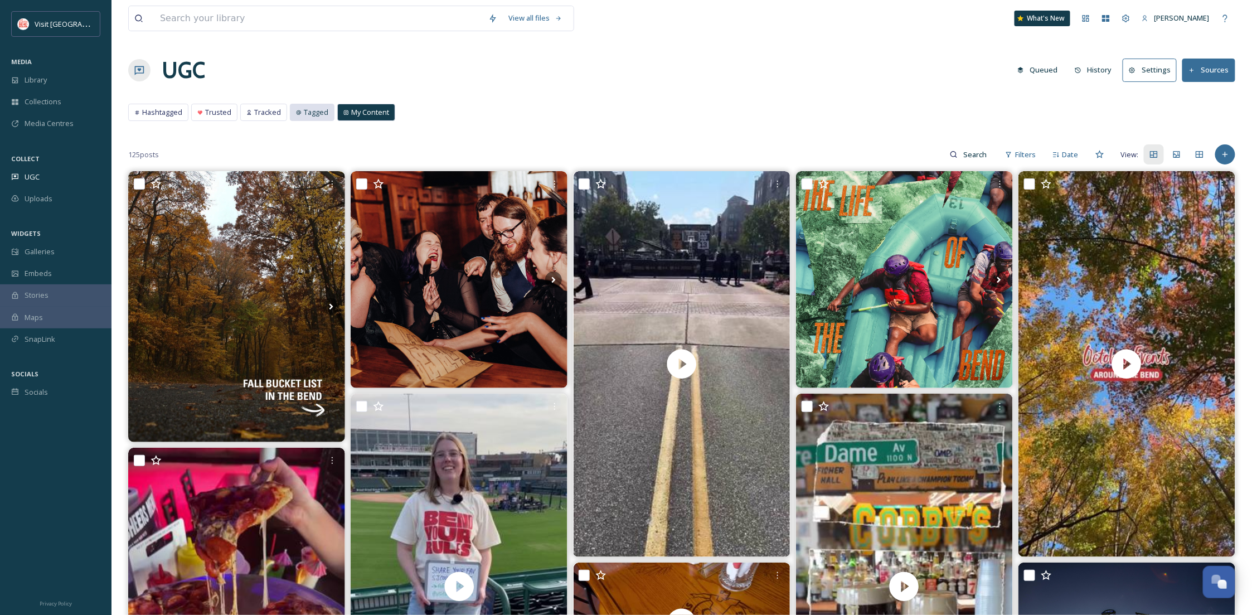
click at [308, 115] on span "Tagged" at bounding box center [316, 112] width 25 height 11
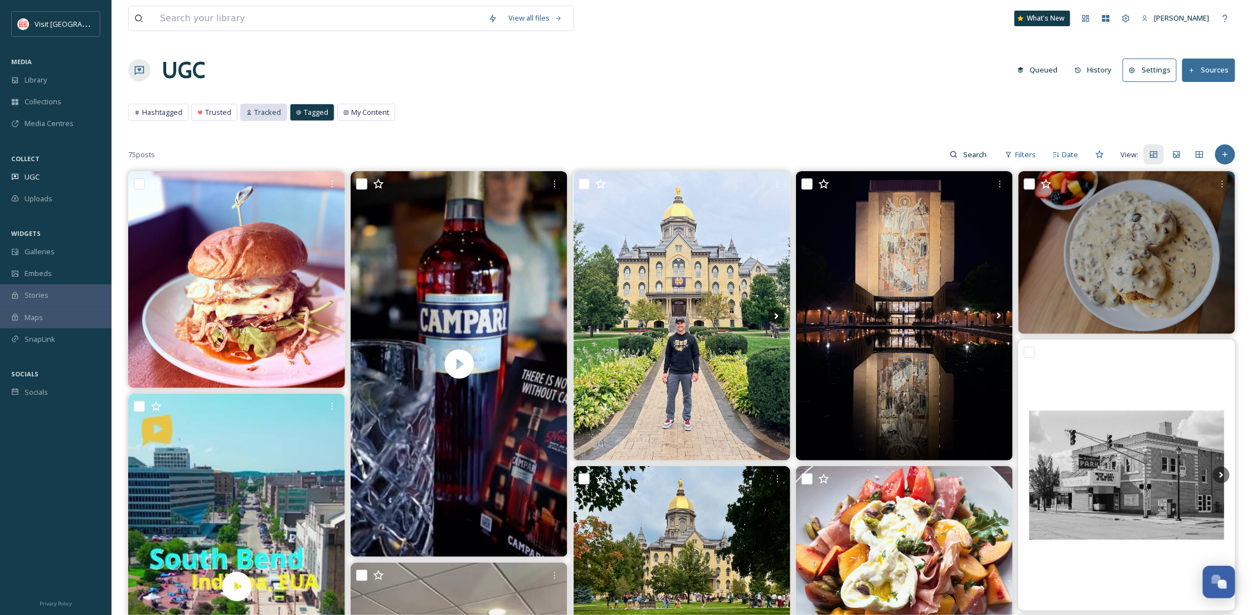
click at [264, 113] on span "Tracked" at bounding box center [267, 112] width 27 height 11
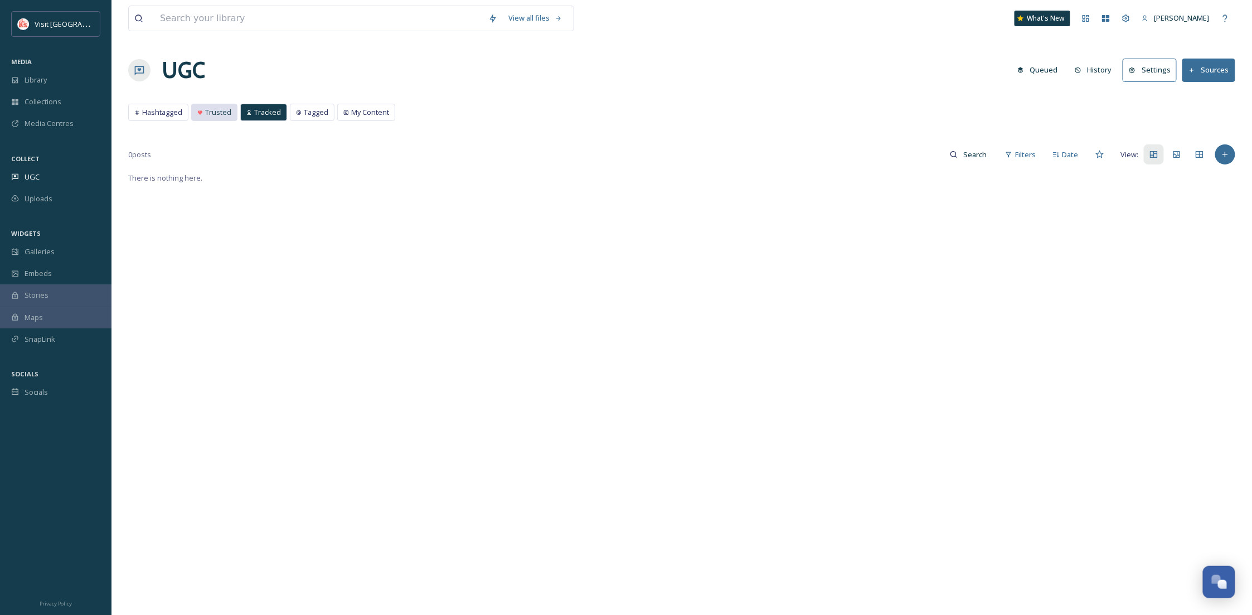
click at [221, 113] on span "Trusted" at bounding box center [218, 112] width 26 height 11
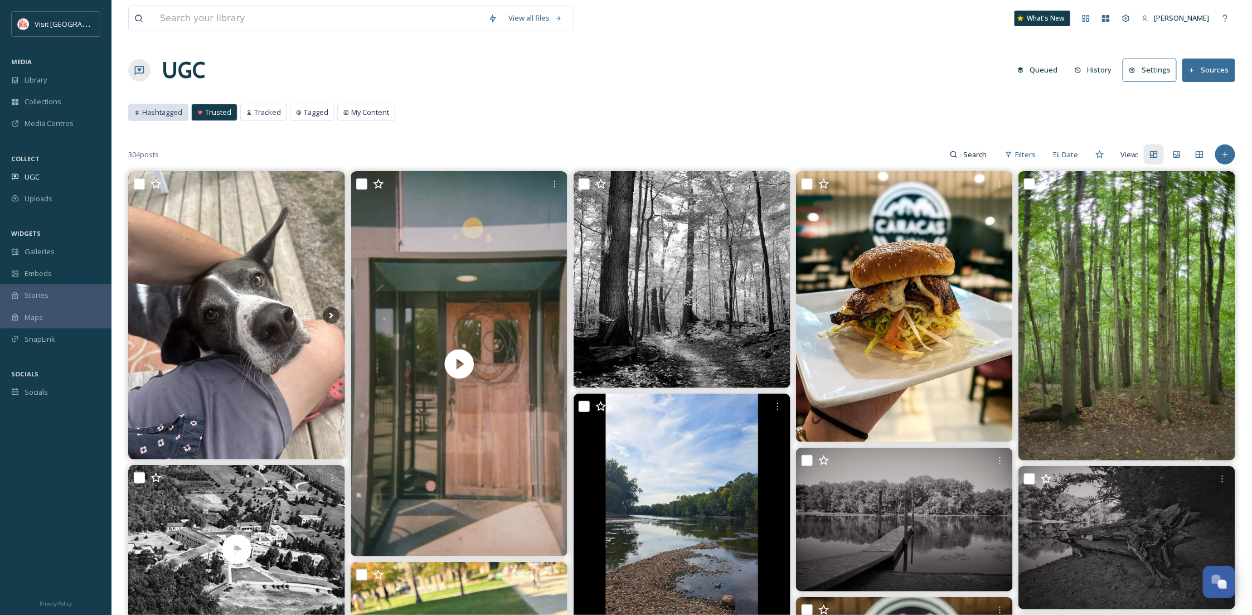
click at [169, 110] on span "Hashtagged" at bounding box center [162, 112] width 40 height 11
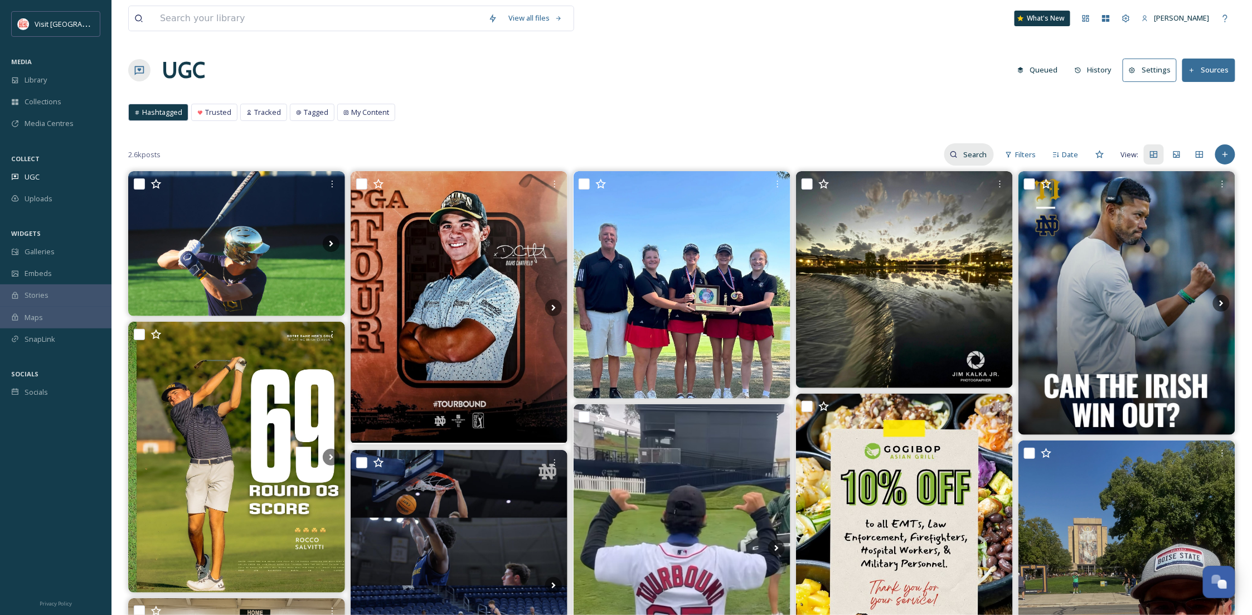
click at [962, 153] on input at bounding box center [976, 154] width 36 height 22
type input "wandering"
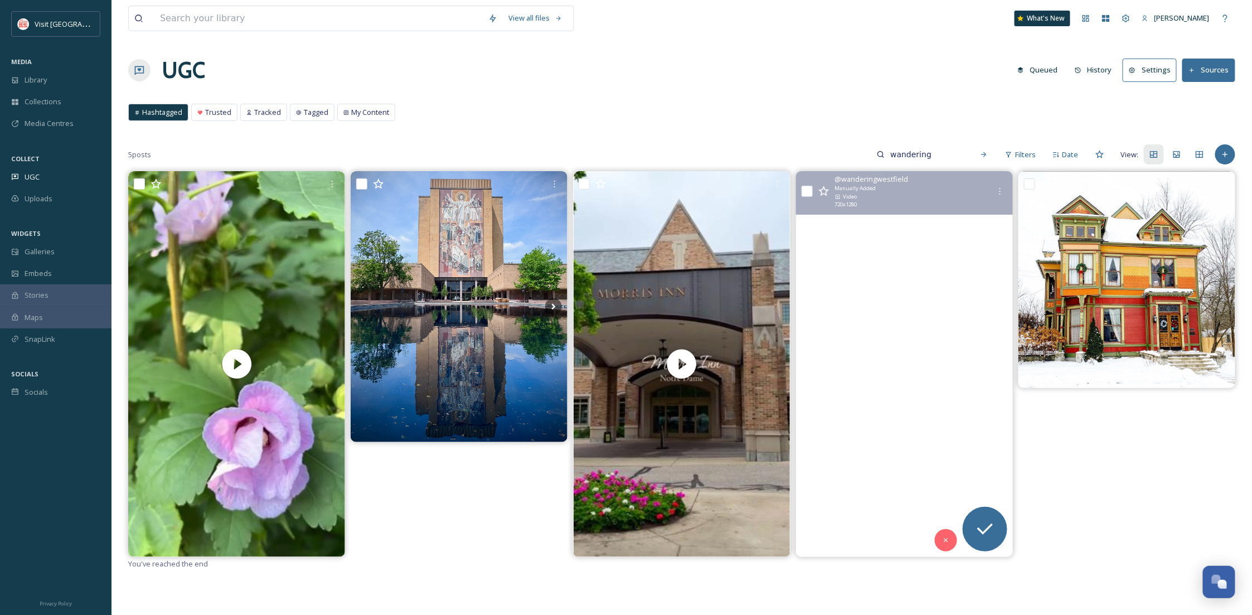
click at [886, 350] on video "INDIANA DESTINATION - SOUTH BEND\a\aOur getaway to South Bend was filled with a…" at bounding box center [904, 364] width 217 height 386
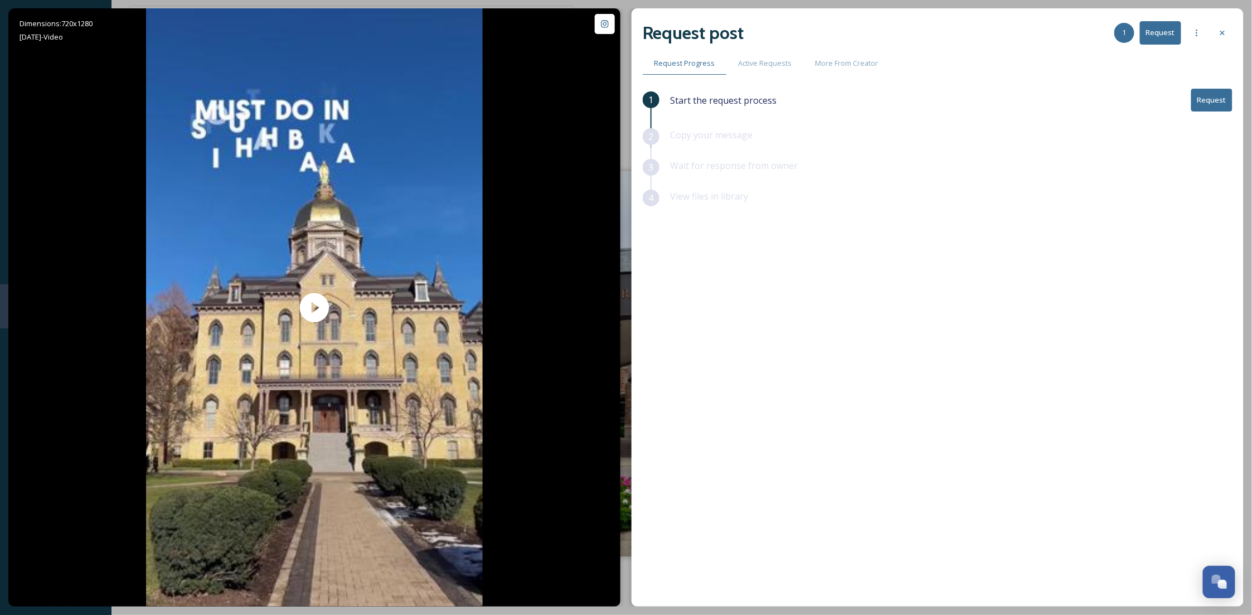
click at [692, 138] on span "Copy your message" at bounding box center [712, 135] width 83 height 12
click at [765, 62] on span "Active Requests" at bounding box center [766, 63] width 54 height 11
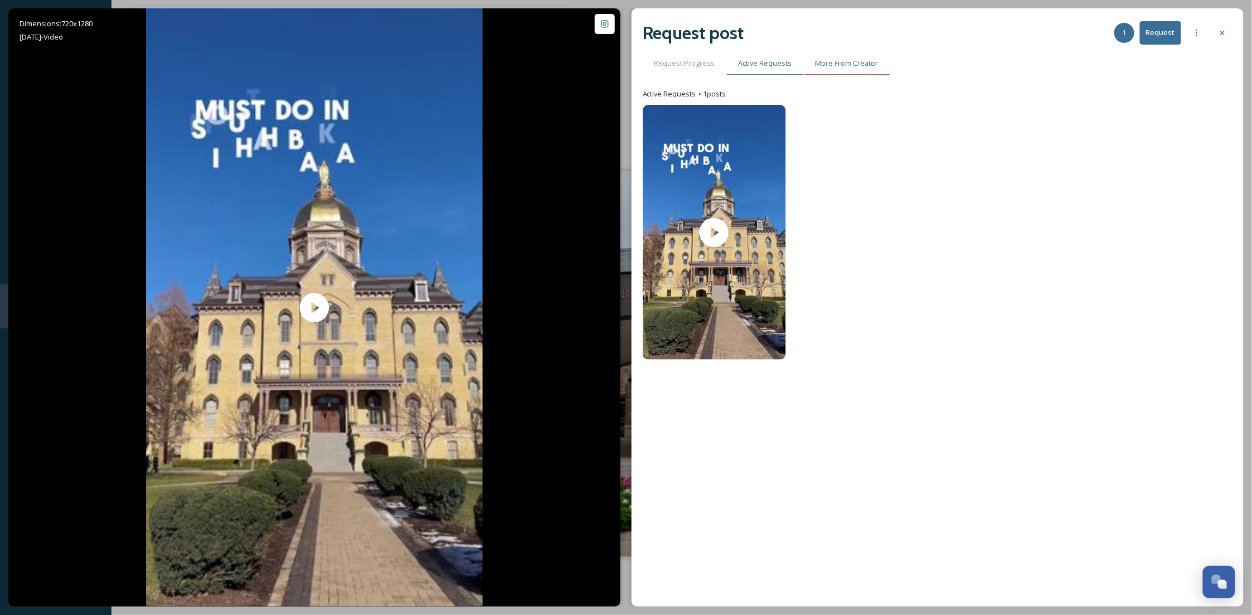
click at [874, 60] on span "More From Creator" at bounding box center [847, 63] width 63 height 11
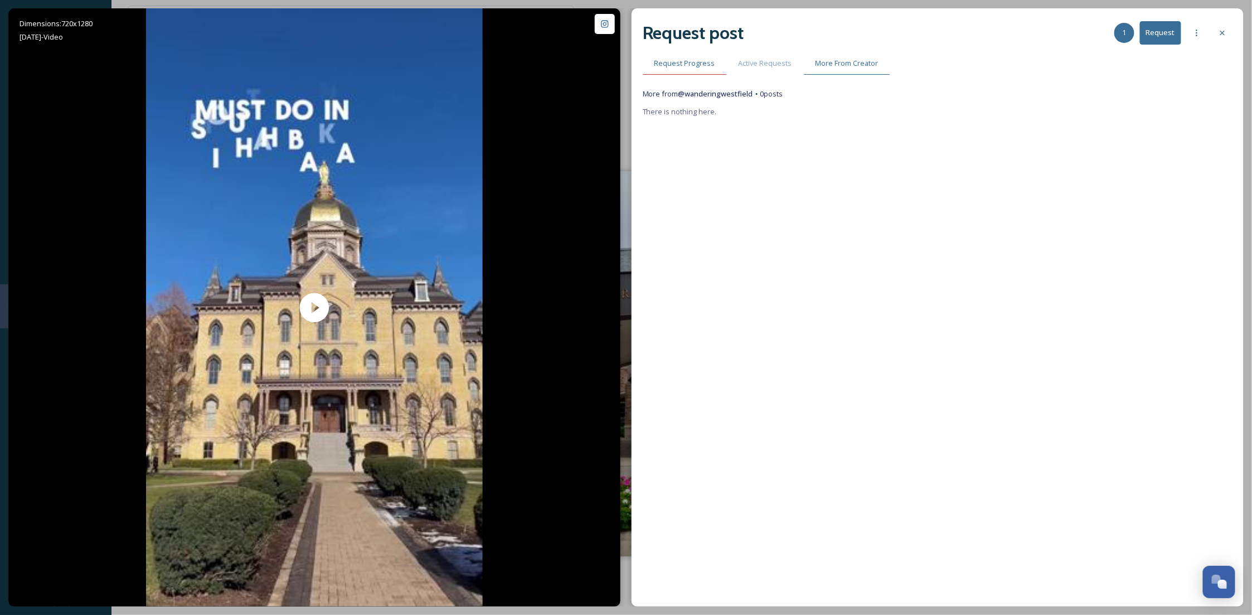
click at [671, 64] on span "Request Progress" at bounding box center [684, 63] width 61 height 11
click at [1201, 33] on icon at bounding box center [1196, 32] width 9 height 9
click at [944, 137] on div "Copy your message" at bounding box center [952, 143] width 562 height 31
click at [754, 139] on div "Copy your message" at bounding box center [952, 143] width 562 height 31
click at [1201, 108] on button "Request" at bounding box center [1211, 100] width 41 height 23
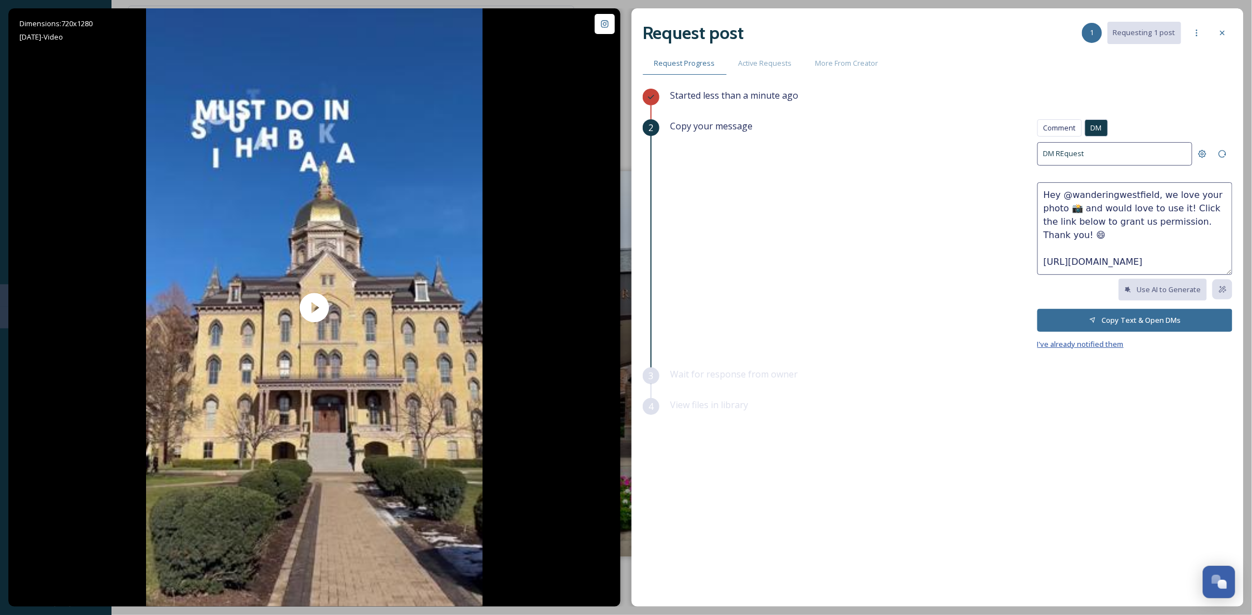
click at [1076, 346] on span "I've already notified them" at bounding box center [1080, 344] width 86 height 10
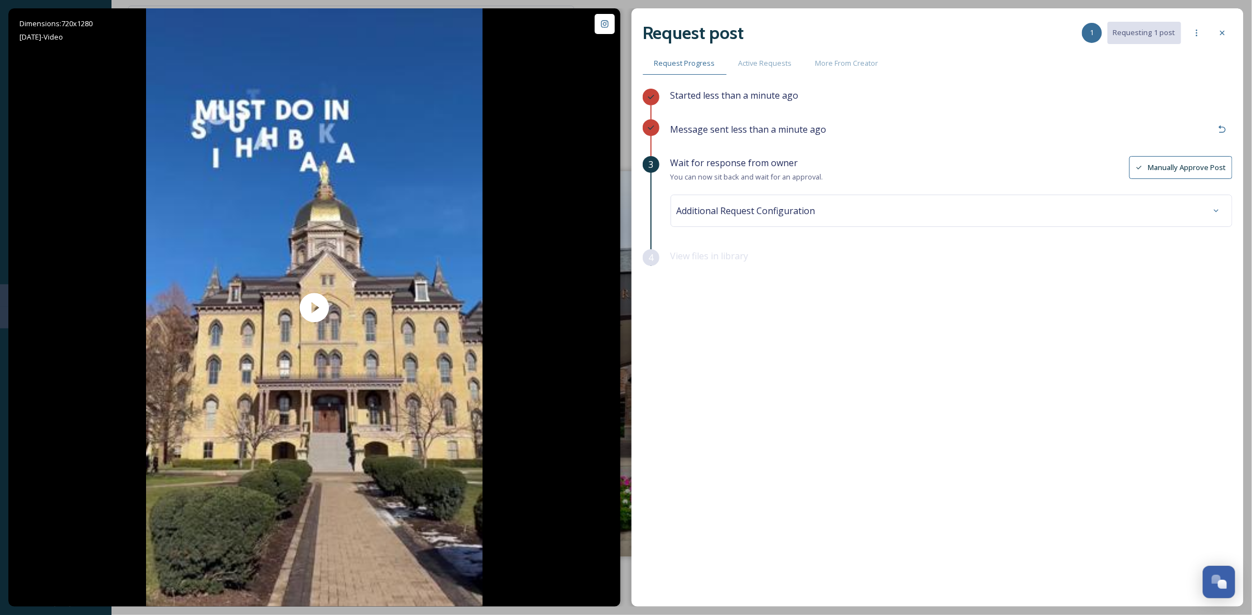
click at [1153, 172] on button "Manually Approve Post" at bounding box center [1180, 167] width 103 height 23
click at [753, 222] on div "Additional Request Configuration" at bounding box center [952, 211] width 562 height 32
click at [1222, 215] on button "View file(s)" at bounding box center [1202, 211] width 62 height 23
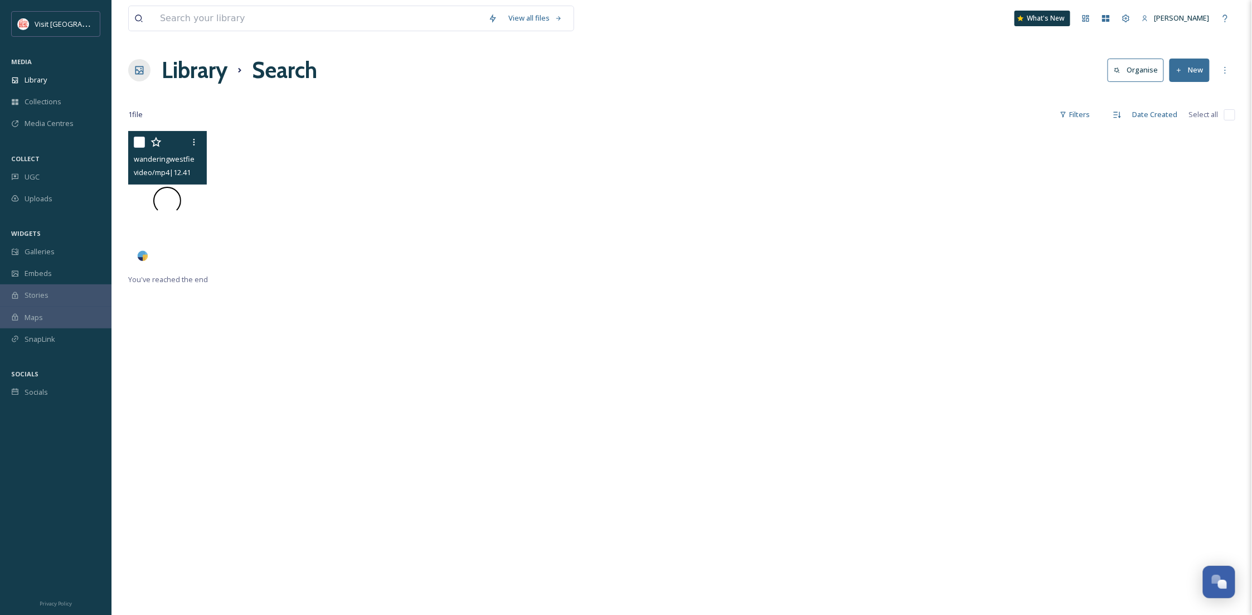
click at [184, 234] on div at bounding box center [167, 200] width 79 height 139
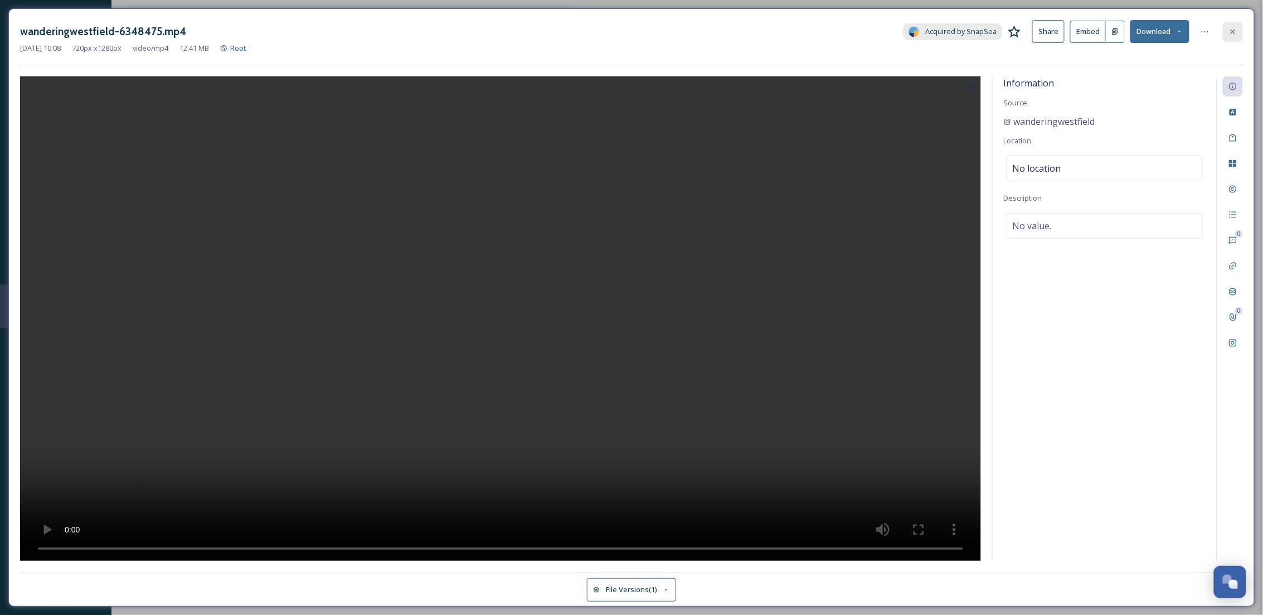
click at [1233, 28] on icon at bounding box center [1233, 31] width 9 height 9
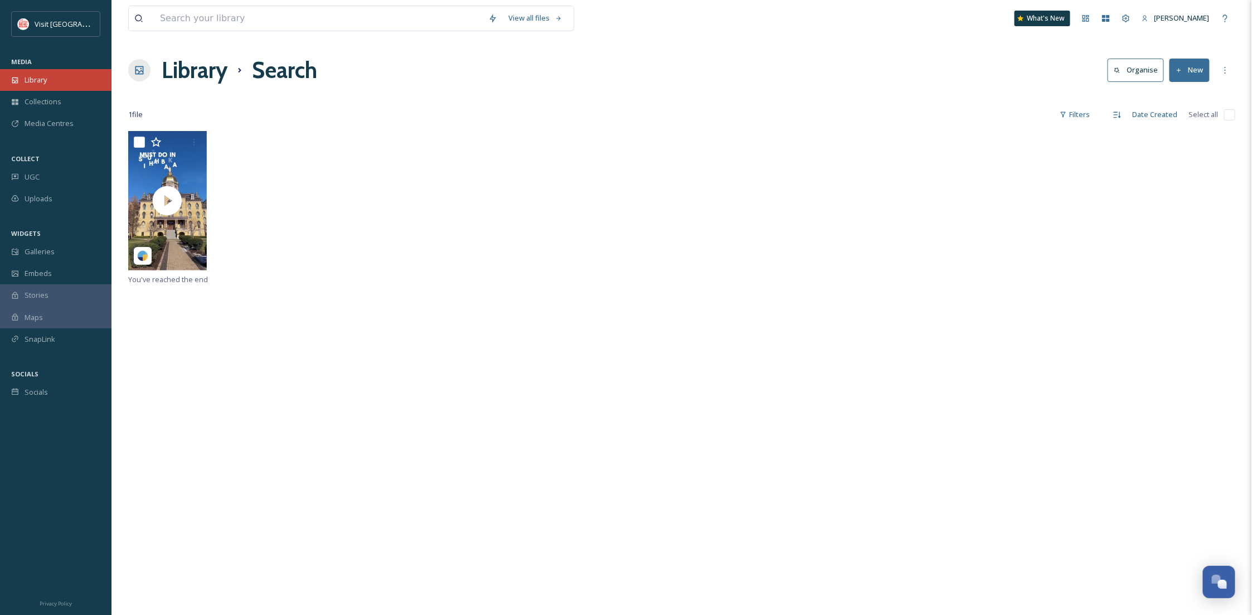
click at [49, 82] on div "Library" at bounding box center [55, 80] width 111 height 22
